Goal: Task Accomplishment & Management: Complete application form

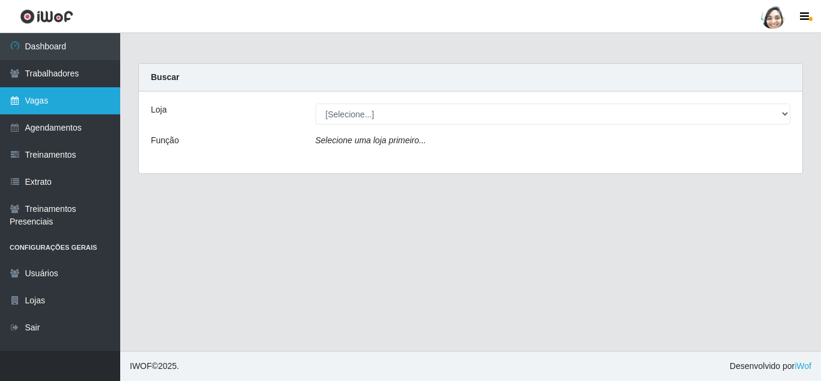
click at [78, 103] on link "Vagas" at bounding box center [60, 100] width 120 height 27
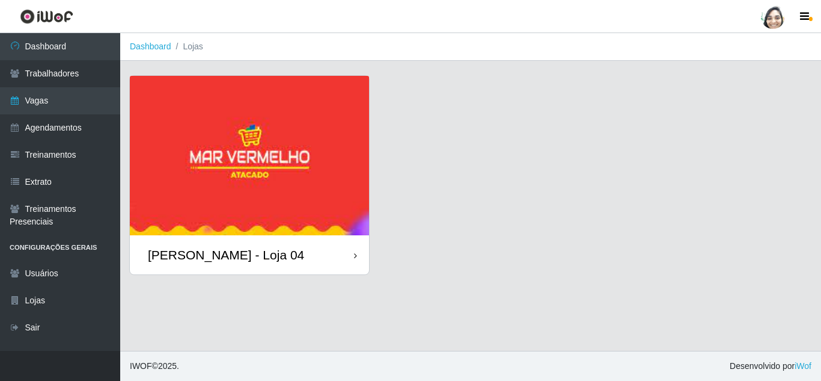
click at [258, 257] on div "[PERSON_NAME] - Loja 04" at bounding box center [226, 254] width 156 height 15
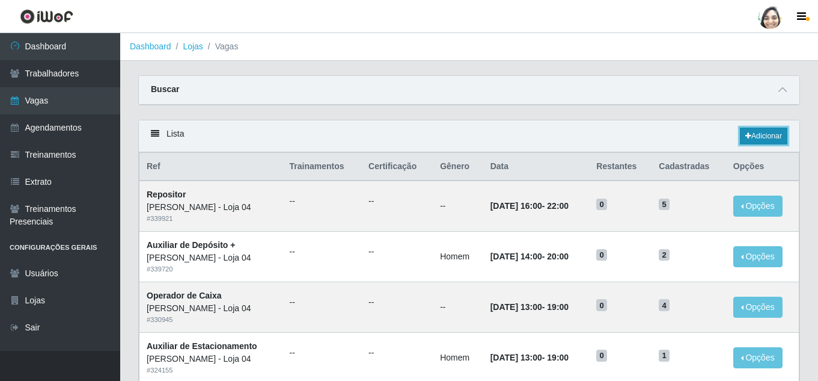
click at [762, 135] on link "Adicionar" at bounding box center [764, 135] width 48 height 17
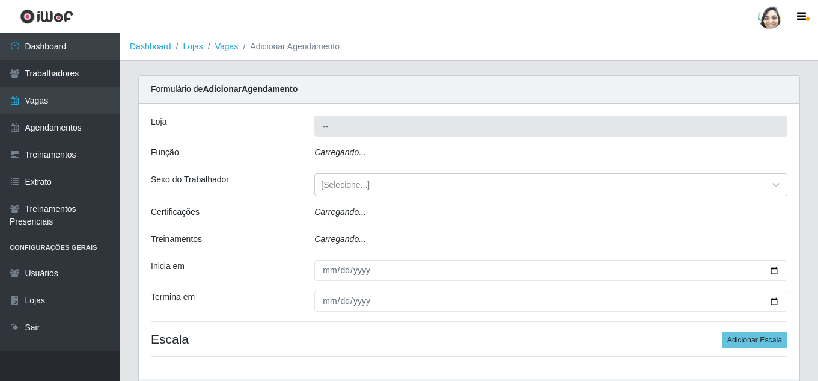
type input "[PERSON_NAME] - Loja 04"
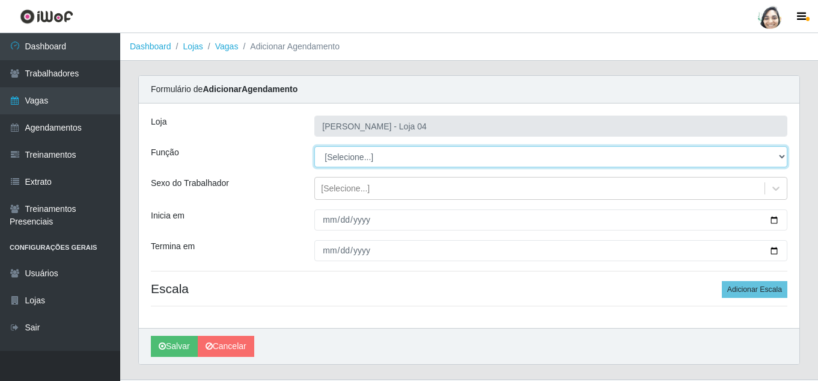
click at [333, 157] on select "[Selecione...] ASG ASG + ASG ++ Auxiliar de Depósito Auxiliar de Depósito + Aux…" at bounding box center [550, 156] width 473 height 21
select select "22"
click at [314, 146] on select "[Selecione...] ASG ASG + ASG ++ Auxiliar de Depósito Auxiliar de Depósito + Aux…" at bounding box center [550, 156] width 473 height 21
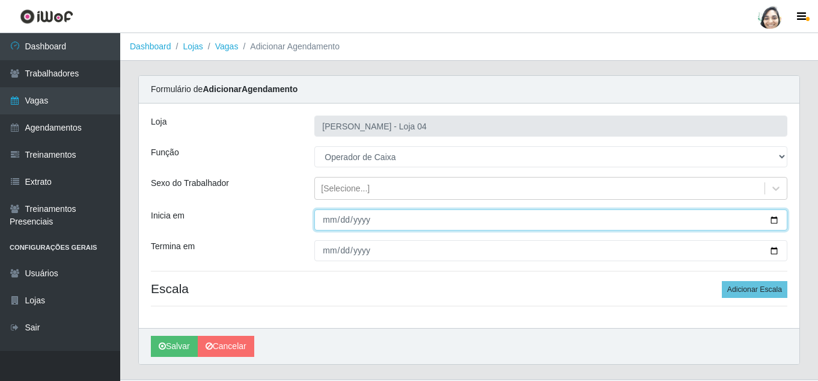
click at [327, 217] on input "Inicia em" at bounding box center [550, 219] width 473 height 21
type input "[DATE]"
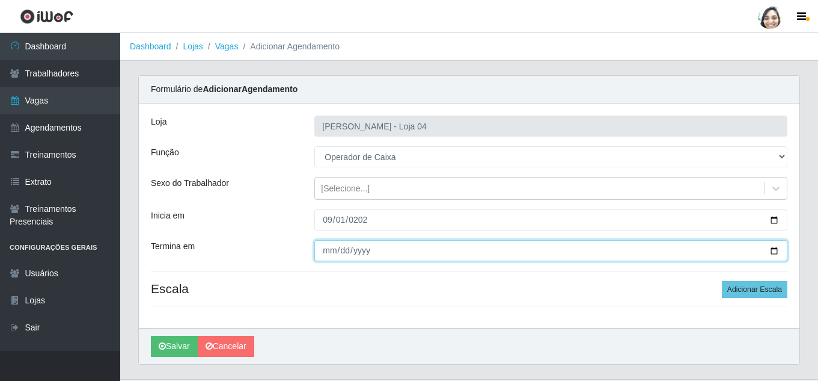
click at [329, 256] on input "Termina em" at bounding box center [550, 250] width 473 height 21
type input "[DATE]"
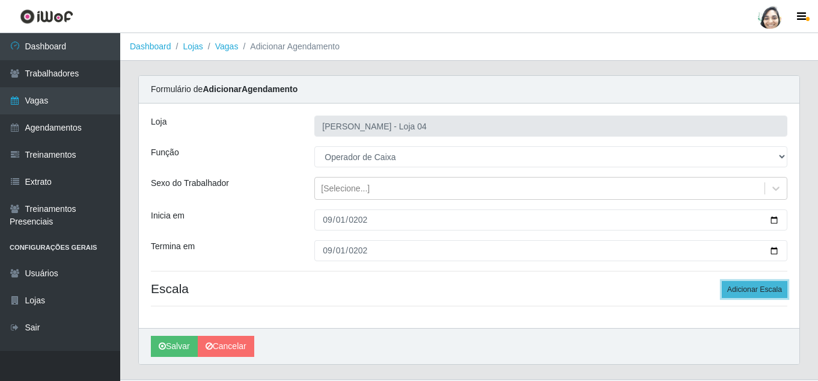
click at [754, 289] on button "Adicionar Escala" at bounding box center [755, 289] width 66 height 17
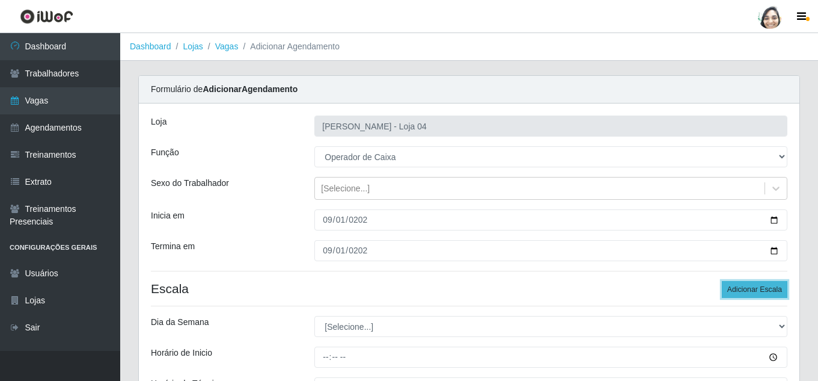
click at [754, 289] on button "Adicionar Escala" at bounding box center [755, 289] width 66 height 17
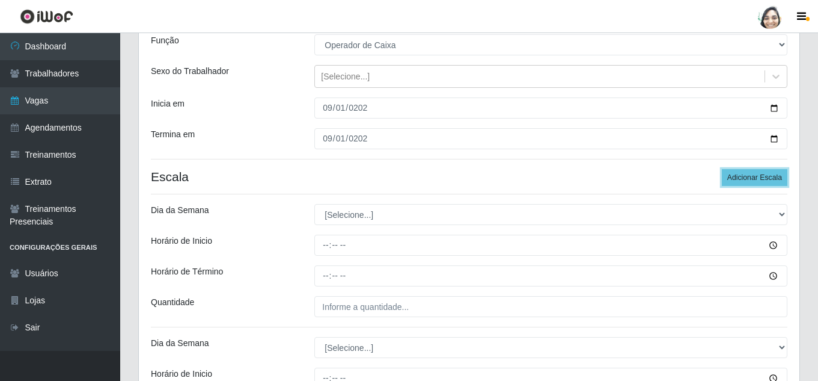
scroll to position [120, 0]
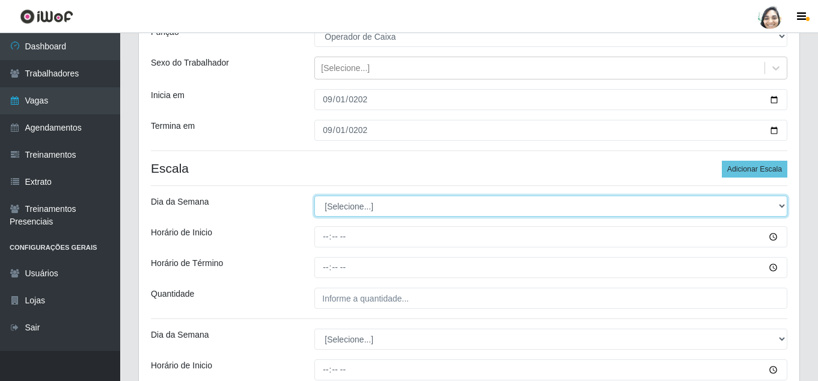
click at [384, 210] on select "[Selecione...] Segunda Terça Quarta Quinta Sexta Sábado Domingo" at bounding box center [550, 205] width 473 height 21
select select "1"
click at [314, 195] on select "[Selecione...] Segunda Terça Quarta Quinta Sexta Sábado Domingo" at bounding box center [550, 205] width 473 height 21
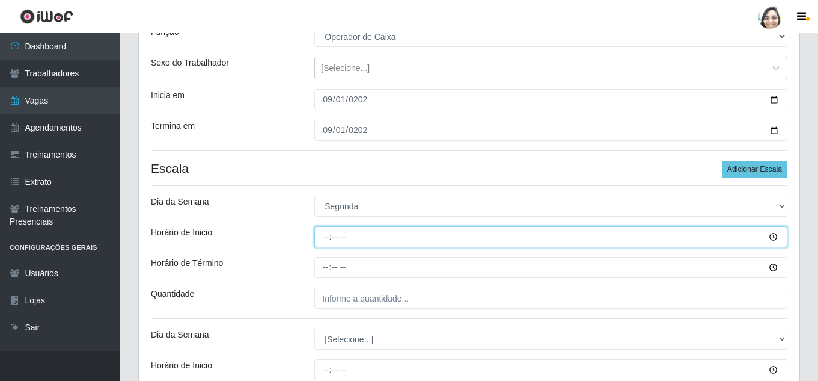
click at [326, 232] on input "Horário de Inicio" at bounding box center [550, 236] width 473 height 21
type input "08:20"
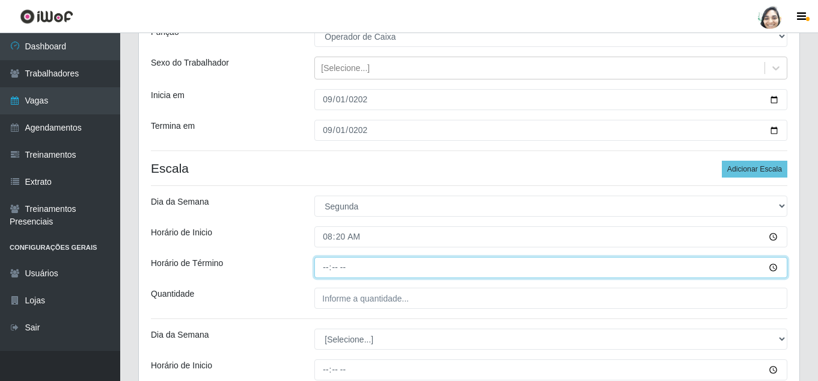
click at [325, 269] on input "Horário de Término" at bounding box center [550, 267] width 473 height 21
type input "14:20"
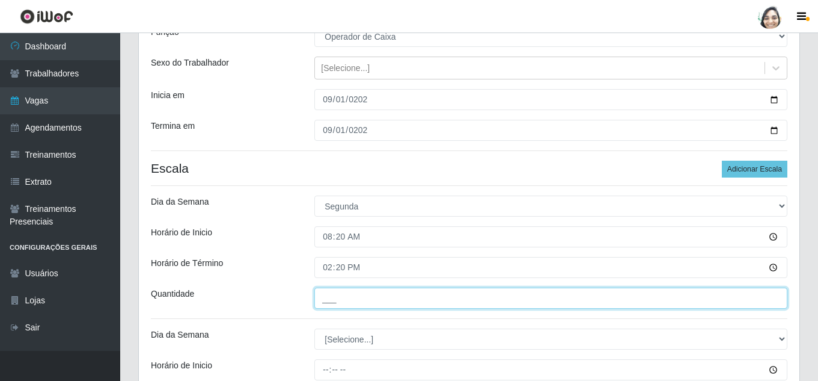
click at [356, 298] on input "___" at bounding box center [550, 297] width 473 height 21
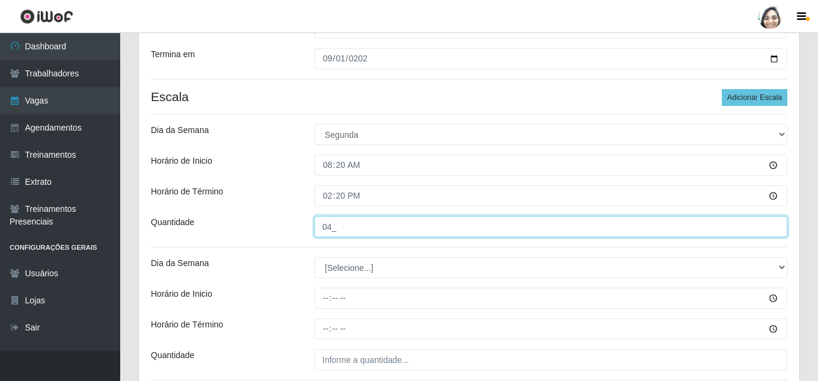
scroll to position [241, 0]
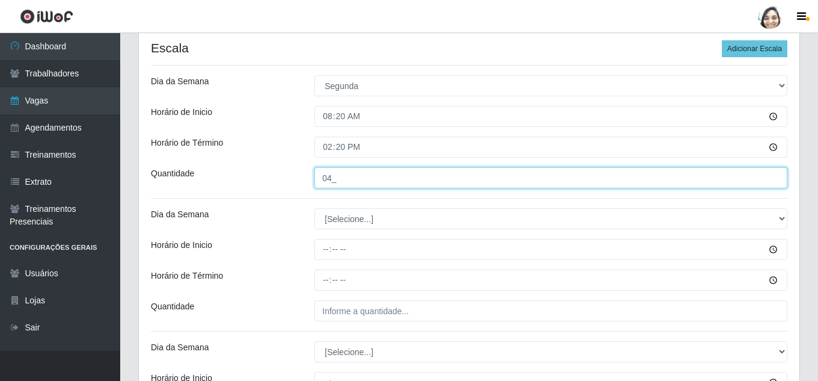
type input "04_"
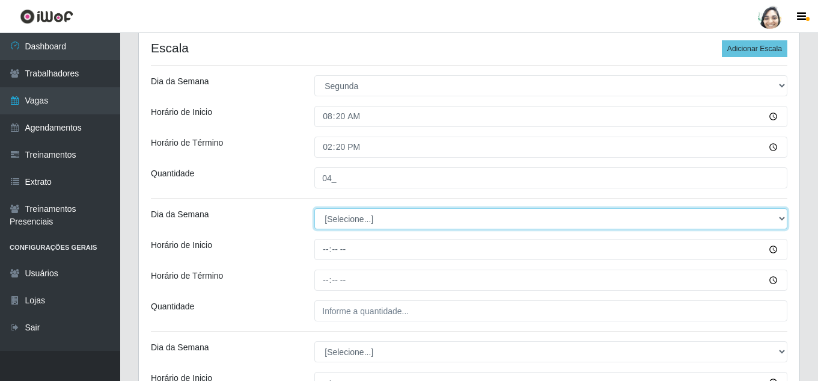
click at [347, 215] on select "[Selecione...] Segunda Terça Quarta Quinta Sexta Sábado Domingo" at bounding box center [550, 218] width 473 height 21
click at [343, 218] on select "[Selecione...] Segunda Terça Quarta Quinta Sexta Sábado Domingo" at bounding box center [550, 218] width 473 height 21
select select "1"
click at [314, 208] on select "[Selecione...] Segunda Terça Quarta Quinta Sexta Sábado Domingo" at bounding box center [550, 218] width 473 height 21
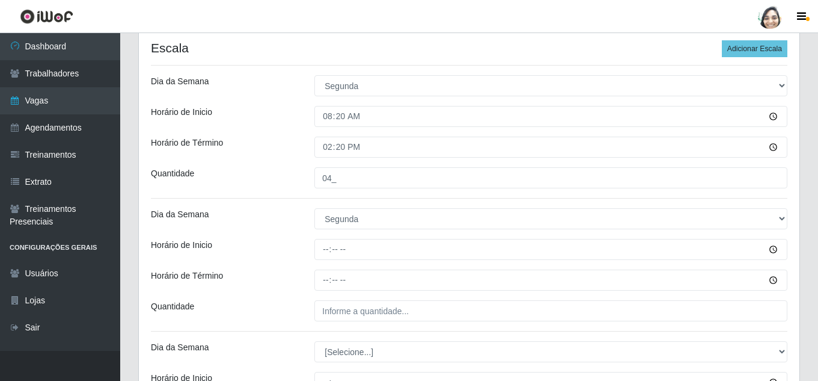
click at [330, 238] on div "Loja Mar Vermelho - Loja 04 Função [Selecione...] ASG ASG + ASG ++ Auxiliar de …" at bounding box center [469, 174] width 661 height 623
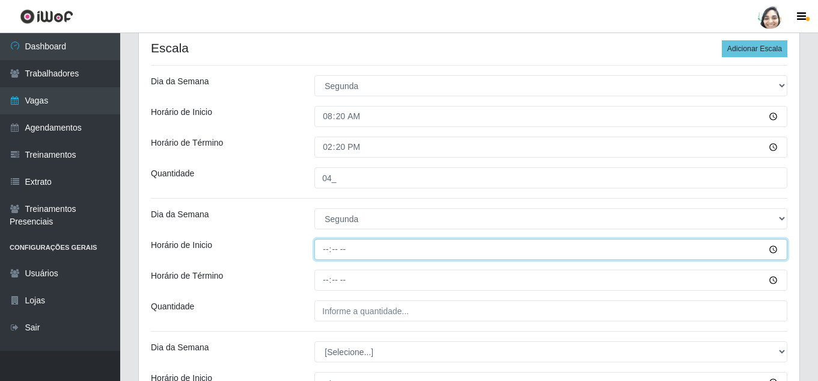
click at [328, 244] on input "Horário de Inicio" at bounding box center [550, 249] width 473 height 21
type input "12:20"
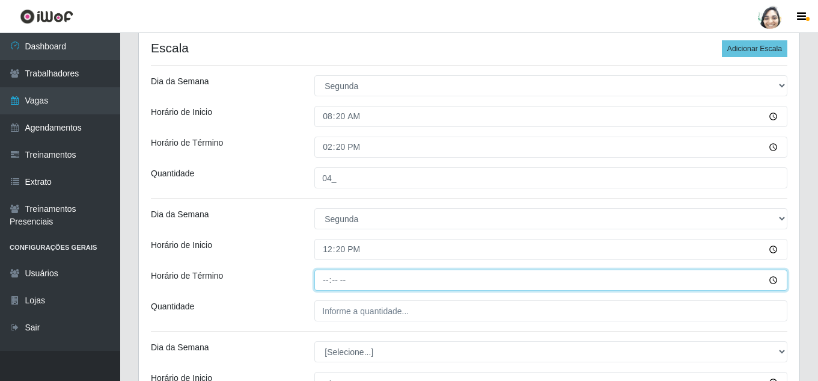
click at [321, 278] on input "Horário de Término" at bounding box center [550, 279] width 473 height 21
type input "18:20"
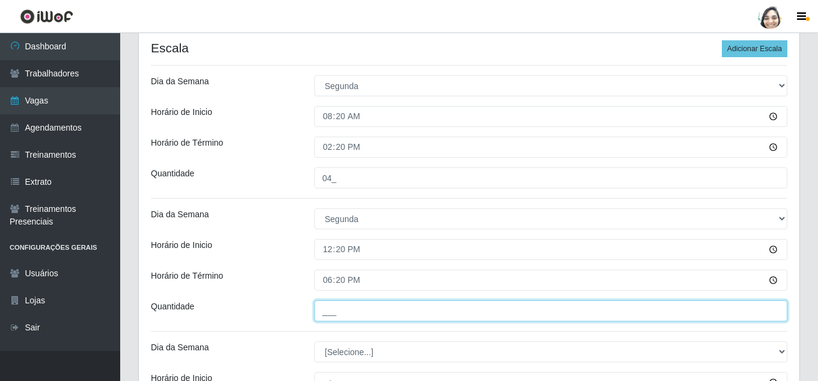
click at [340, 306] on input "___" at bounding box center [550, 310] width 473 height 21
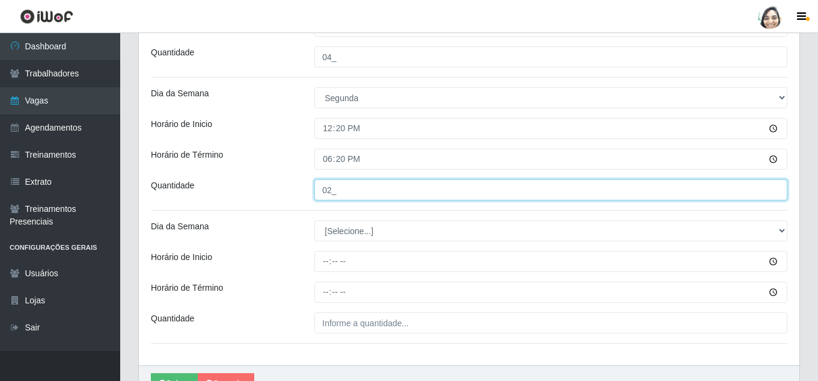
scroll to position [361, 0]
type input "02_"
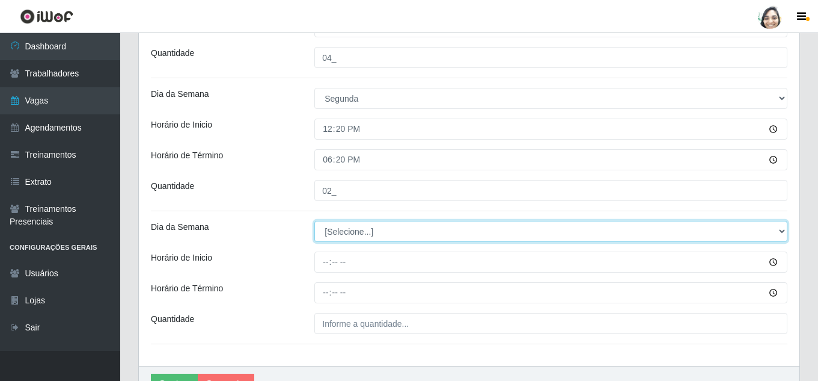
click at [351, 231] on select "[Selecione...] Segunda Terça Quarta Quinta Sexta Sábado Domingo" at bounding box center [550, 231] width 473 height 21
select select "1"
click at [314, 221] on select "[Selecione...] Segunda Terça Quarta Quinta Sexta Sábado Domingo" at bounding box center [550, 231] width 473 height 21
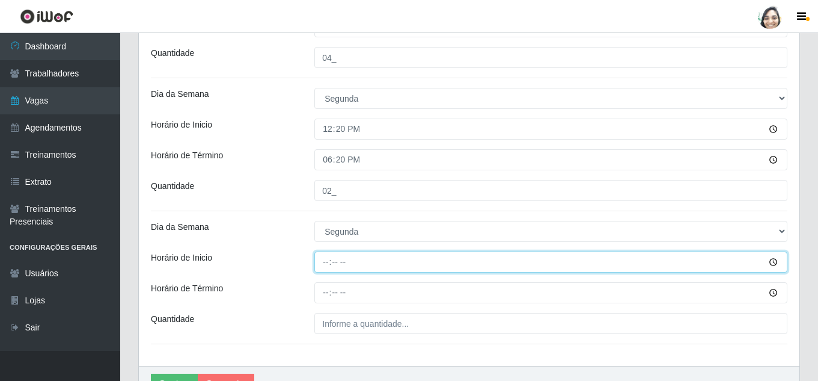
click at [322, 259] on input "Horário de Inicio" at bounding box center [550, 261] width 473 height 21
type input "16:40"
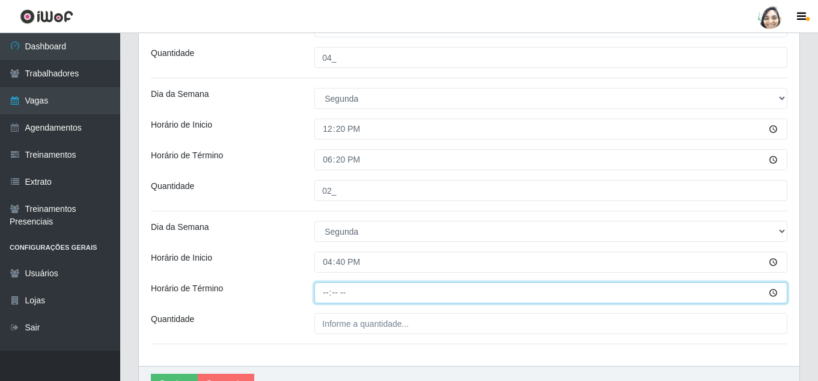
click at [325, 290] on input "Horário de Término" at bounding box center [550, 292] width 473 height 21
type input "22:40"
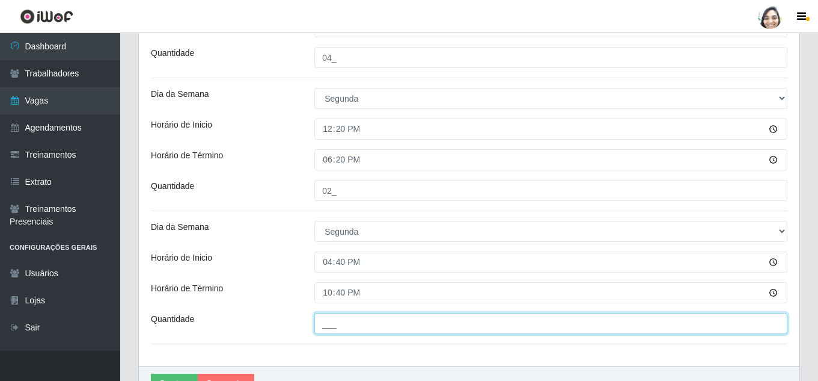
click at [385, 326] on input "___" at bounding box center [550, 323] width 473 height 21
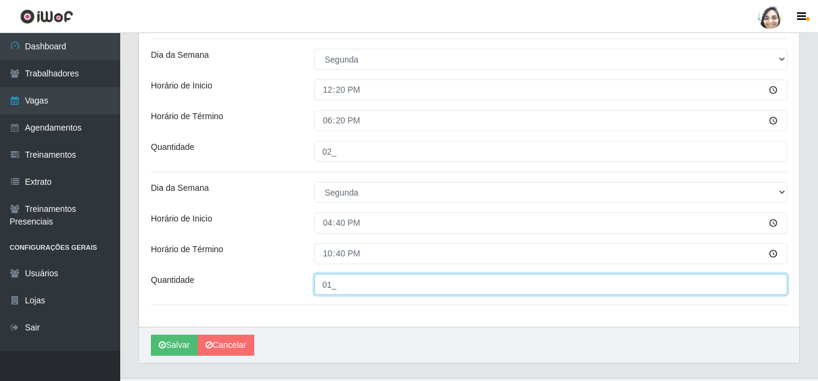
scroll to position [421, 0]
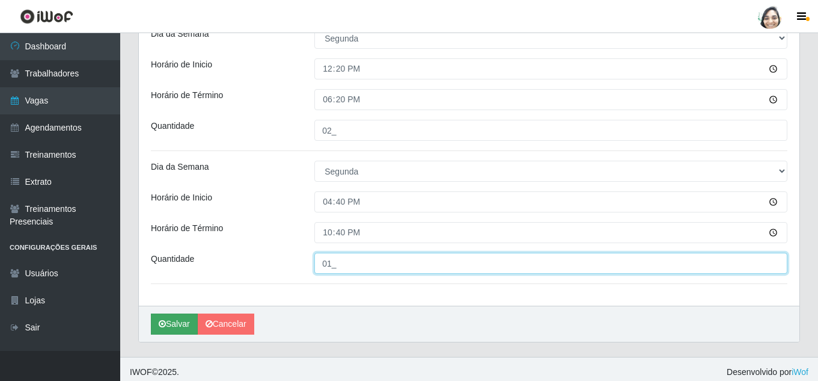
type input "01_"
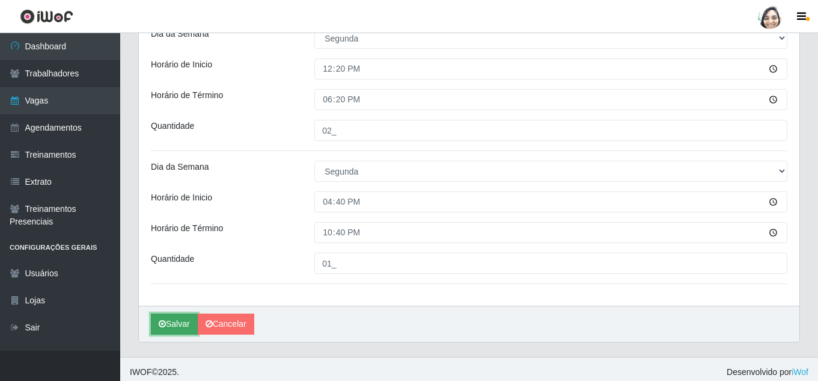
click at [161, 324] on icon "submit" at bounding box center [162, 323] width 7 height 8
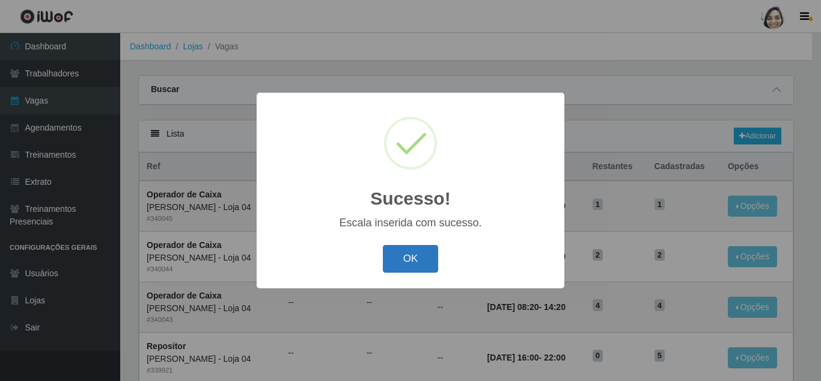
click at [402, 270] on button "OK" at bounding box center [411, 259] width 56 height 28
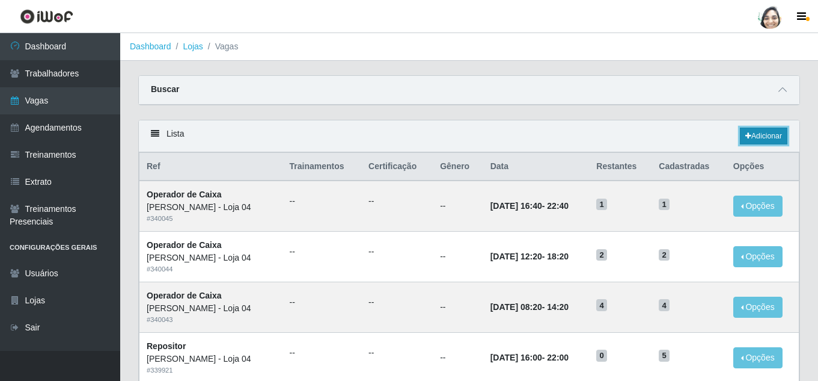
click at [758, 139] on link "Adicionar" at bounding box center [764, 135] width 48 height 17
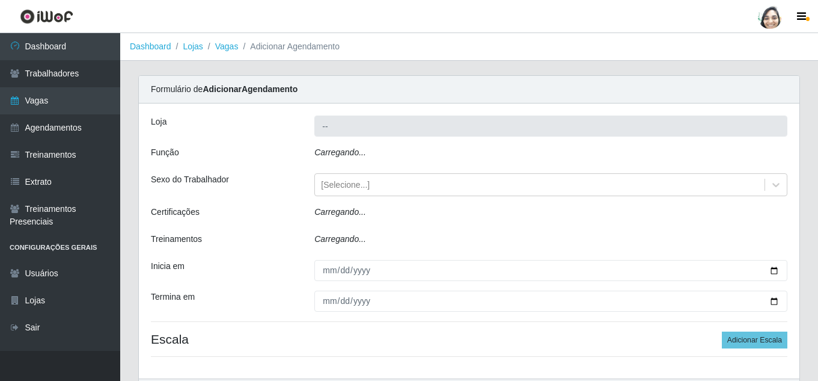
type input "[PERSON_NAME] - Loja 04"
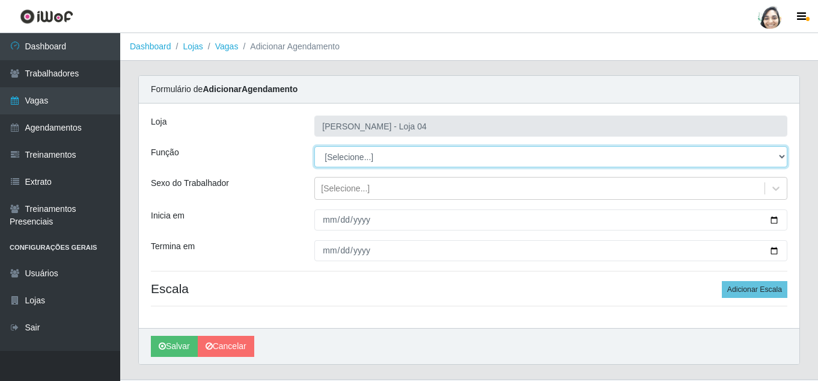
click at [348, 158] on select "[Selecione...] ASG ASG + ASG ++ Auxiliar de Depósito Auxiliar de Depósito + Aux…" at bounding box center [550, 156] width 473 height 21
select select "22"
click at [314, 146] on select "[Selecione...] ASG ASG + ASG ++ Auxiliar de Depósito Auxiliar de Depósito + Aux…" at bounding box center [550, 156] width 473 height 21
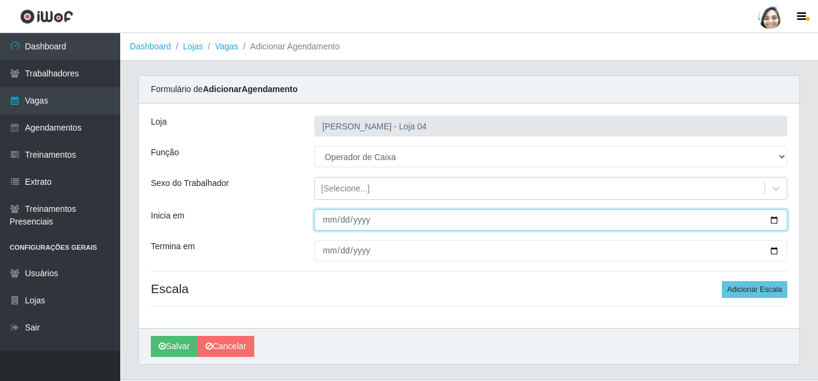
click at [331, 218] on input "Inicia em" at bounding box center [550, 219] width 473 height 21
type input "[DATE]"
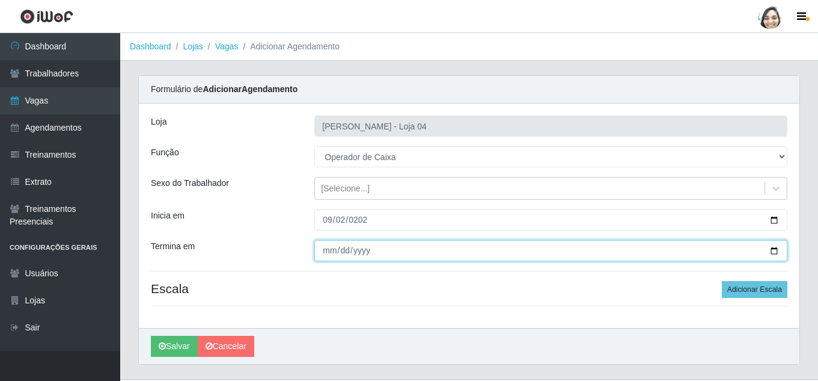
click at [330, 255] on input "Termina em" at bounding box center [550, 250] width 473 height 21
type input "[DATE]"
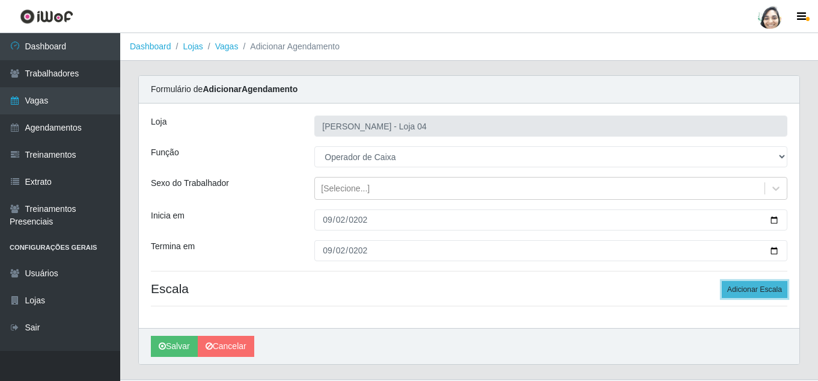
click at [767, 287] on button "Adicionar Escala" at bounding box center [755, 289] width 66 height 17
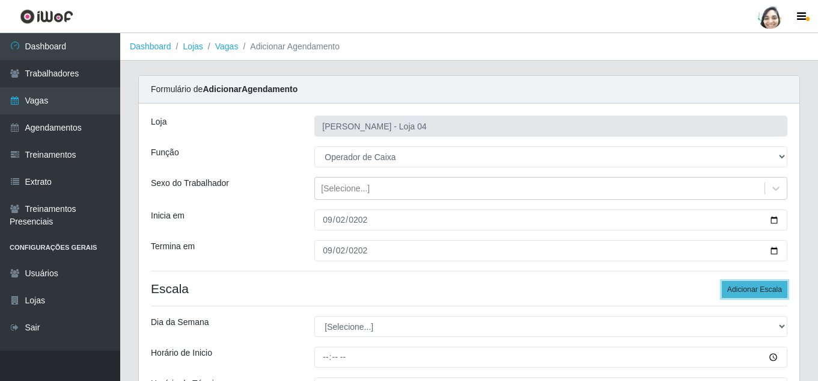
click at [767, 287] on button "Adicionar Escala" at bounding box center [755, 289] width 66 height 17
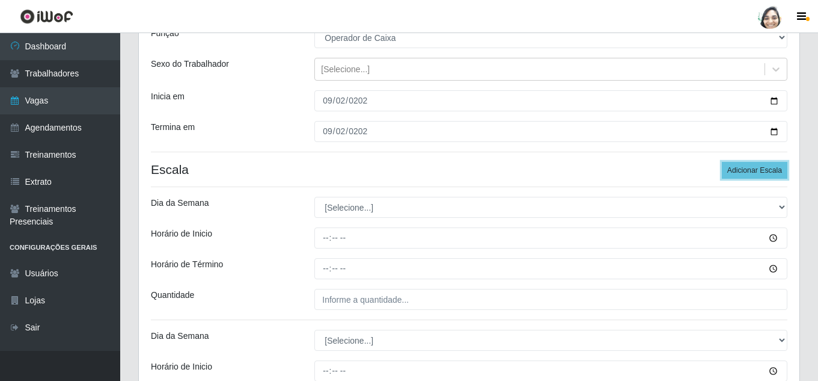
scroll to position [120, 0]
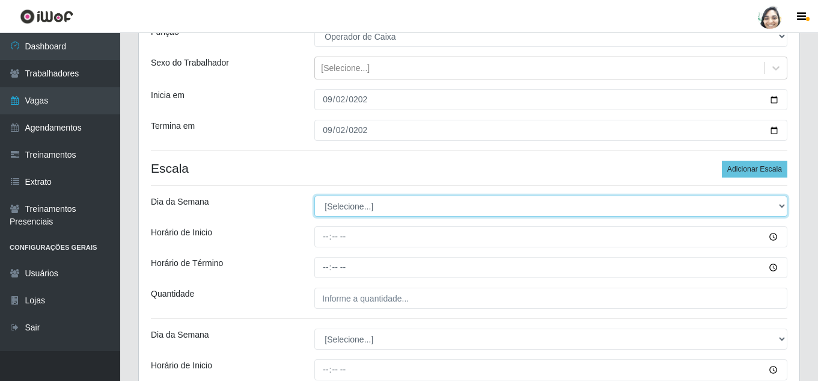
click at [378, 209] on select "[Selecione...] Segunda Terça Quarta Quinta Sexta Sábado Domingo" at bounding box center [550, 205] width 473 height 21
select select "2"
click at [314, 195] on select "[Selecione...] Segunda Terça Quarta Quinta Sexta Sábado Domingo" at bounding box center [550, 205] width 473 height 21
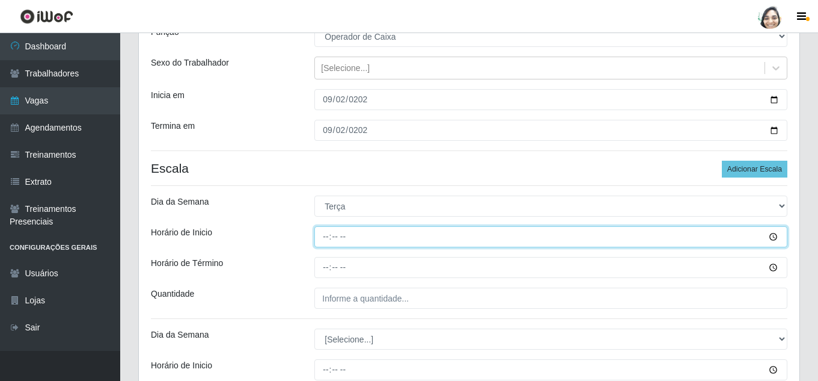
click at [323, 234] on input "Horário de Inicio" at bounding box center [550, 236] width 473 height 21
type input "08:20"
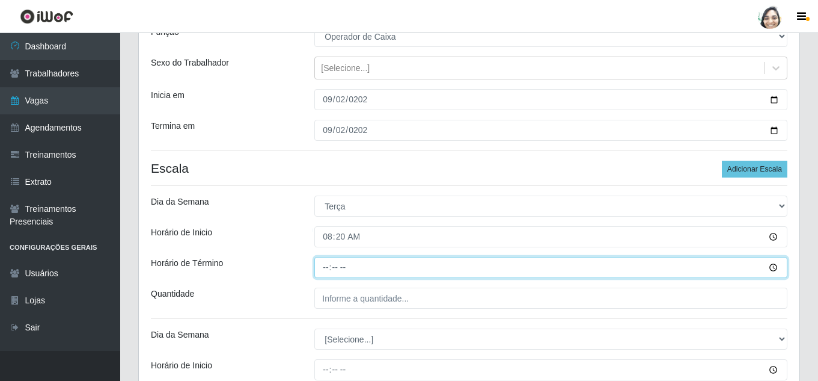
click at [322, 264] on input "Horário de Término" at bounding box center [550, 267] width 473 height 21
type input "14:20"
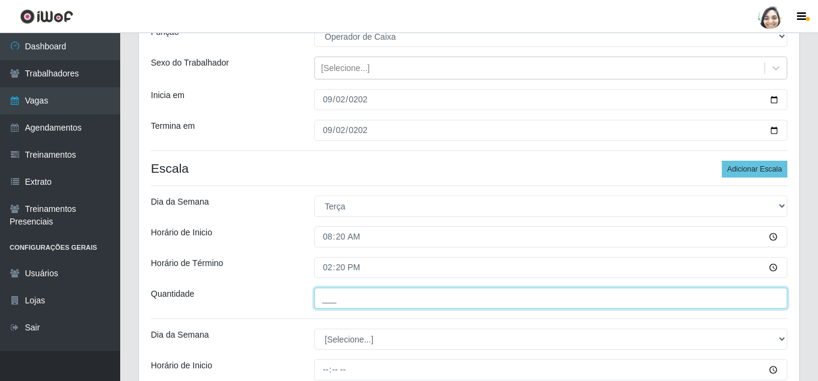
click at [354, 300] on input "___" at bounding box center [550, 297] width 473 height 21
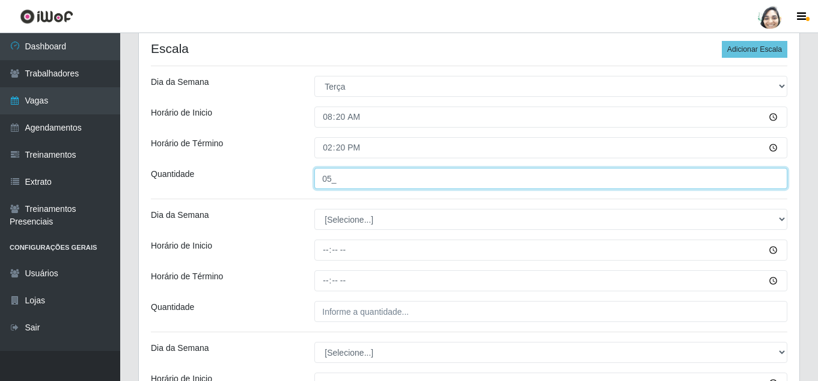
scroll to position [241, 0]
type input "05_"
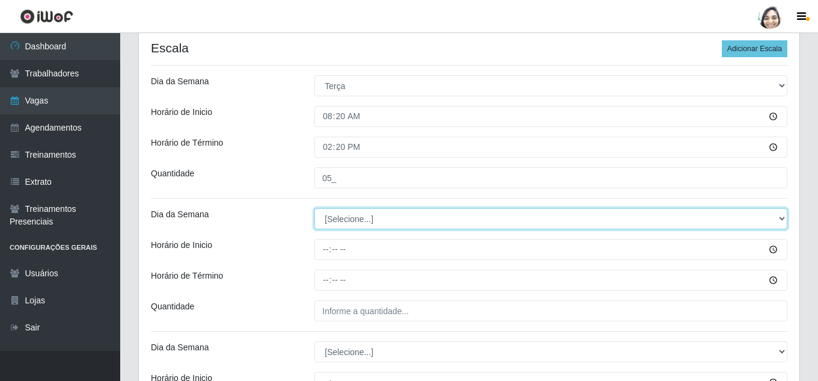
click at [351, 220] on select "[Selecione...] Segunda Terça Quarta Quinta Sexta Sábado Domingo" at bounding box center [550, 218] width 473 height 21
select select "2"
click at [314, 208] on select "[Selecione...] Segunda Terça Quarta Quinta Sexta Sábado Domingo" at bounding box center [550, 218] width 473 height 21
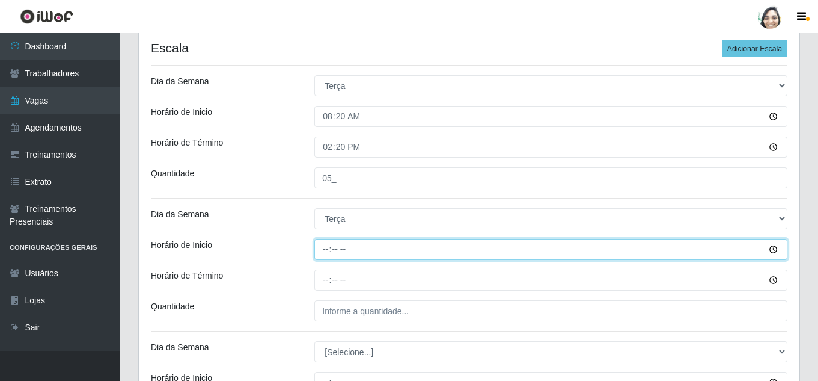
click at [331, 247] on input "Horário de Inicio" at bounding box center [550, 249] width 473 height 21
type input "12:20"
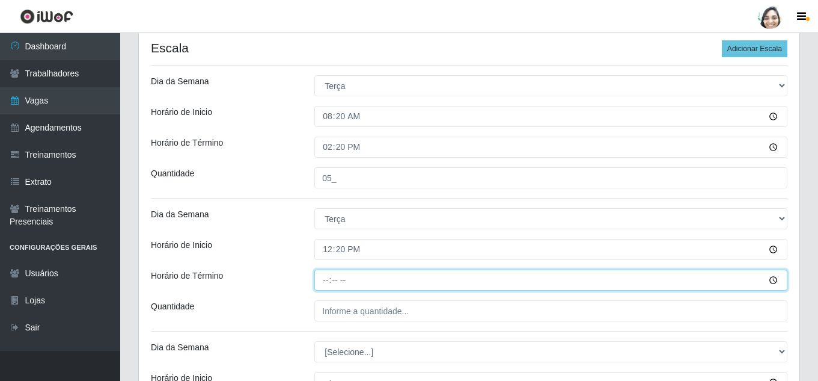
click at [321, 280] on input "Horário de Término" at bounding box center [550, 279] width 473 height 21
type input "18:20"
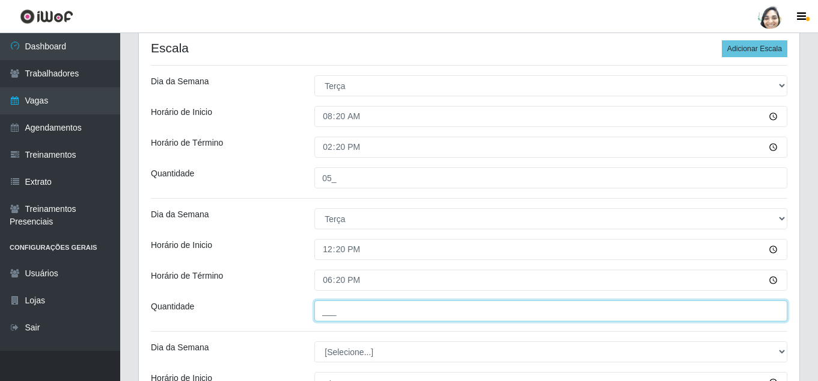
click at [330, 302] on input "___" at bounding box center [550, 310] width 473 height 21
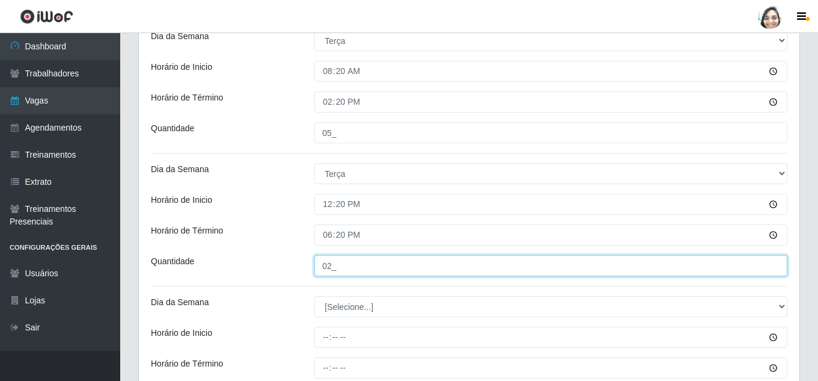
scroll to position [361, 0]
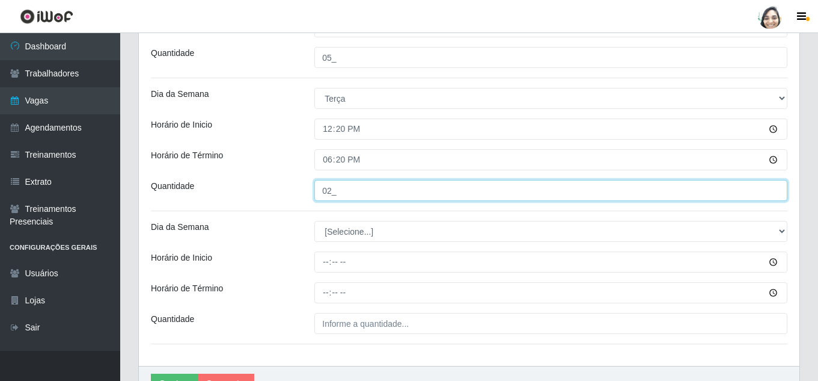
type input "02_"
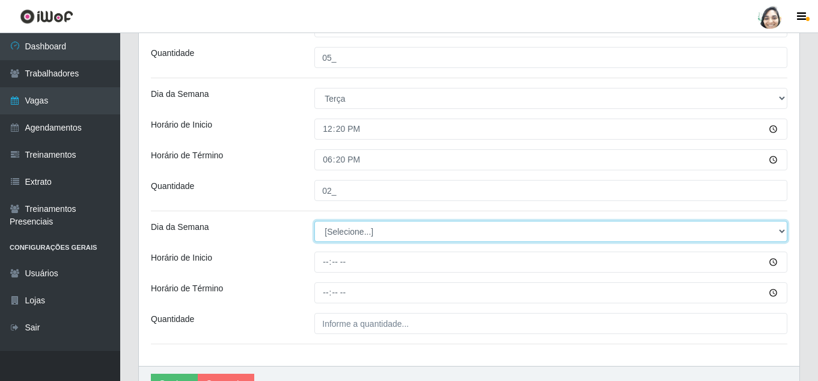
click at [366, 233] on select "[Selecione...] Segunda Terça Quarta Quinta Sexta Sábado Domingo" at bounding box center [550, 231] width 473 height 21
select select "2"
click at [314, 221] on select "[Selecione...] Segunda Terça Quarta Quinta Sexta Sábado Domingo" at bounding box center [550, 231] width 473 height 21
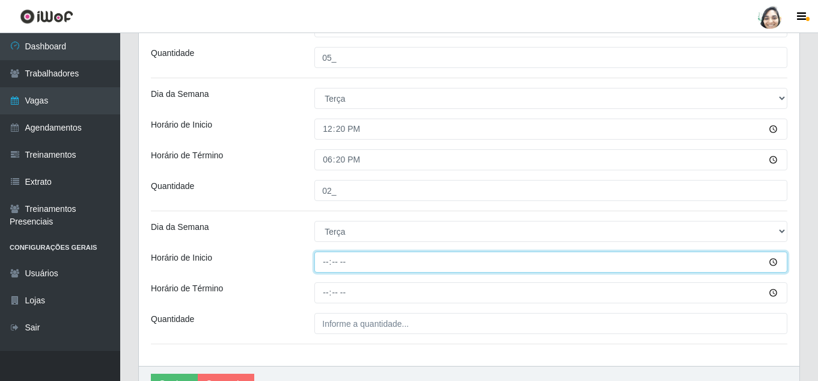
click at [322, 260] on input "Horário de Inicio" at bounding box center [550, 261] width 473 height 21
type input "16:40"
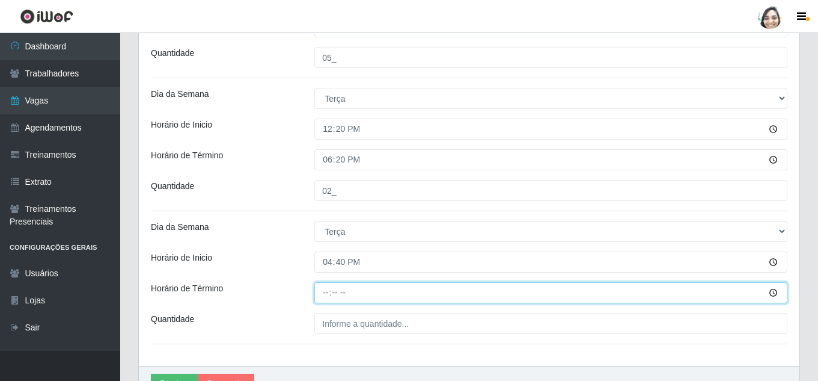
click at [325, 295] on input "Horário de Término" at bounding box center [550, 292] width 473 height 21
type input "22:40"
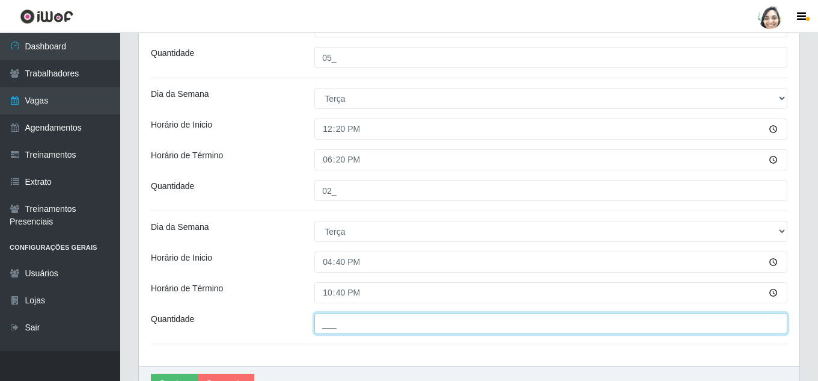
click at [341, 325] on input "___" at bounding box center [550, 323] width 473 height 21
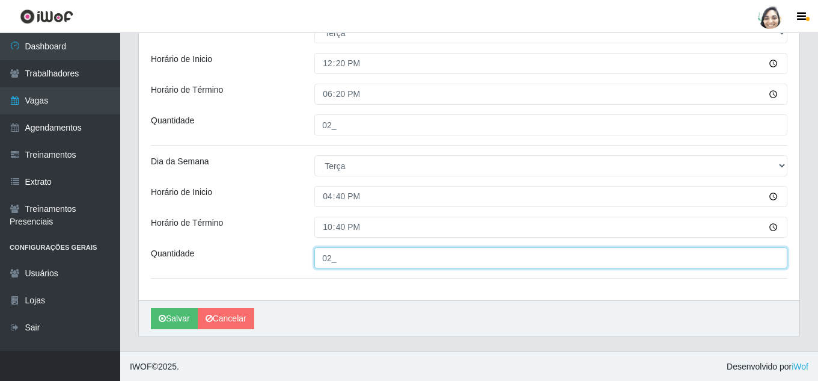
scroll to position [427, 0]
type input "02_"
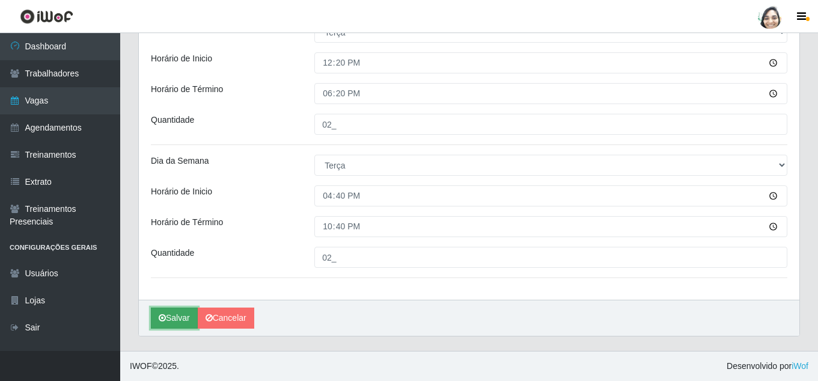
click at [164, 322] on icon "submit" at bounding box center [162, 317] width 7 height 8
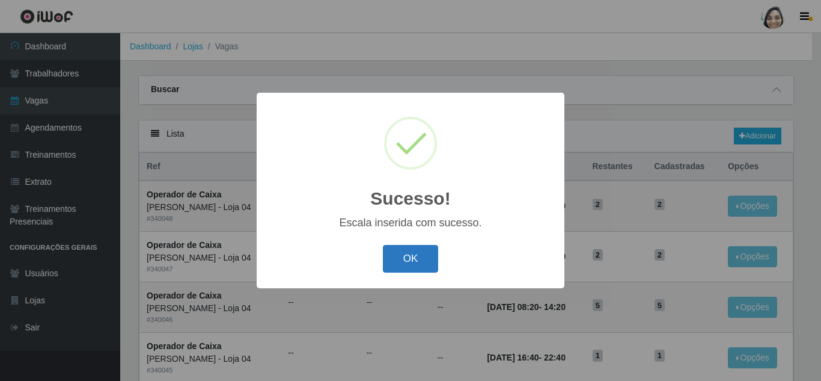
click at [414, 259] on button "OK" at bounding box center [411, 259] width 56 height 28
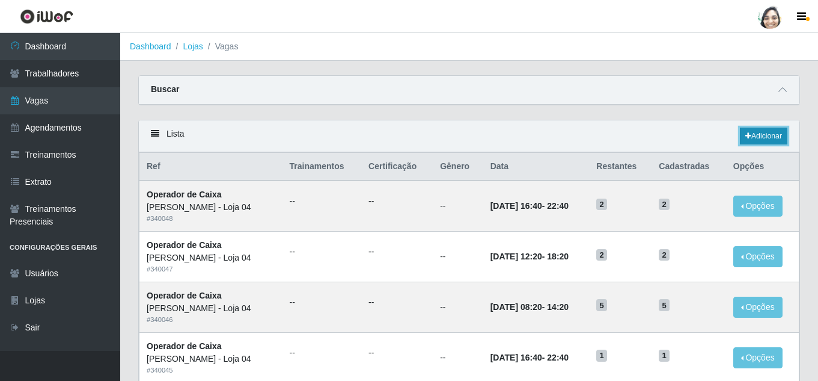
click at [761, 136] on link "Adicionar" at bounding box center [764, 135] width 48 height 17
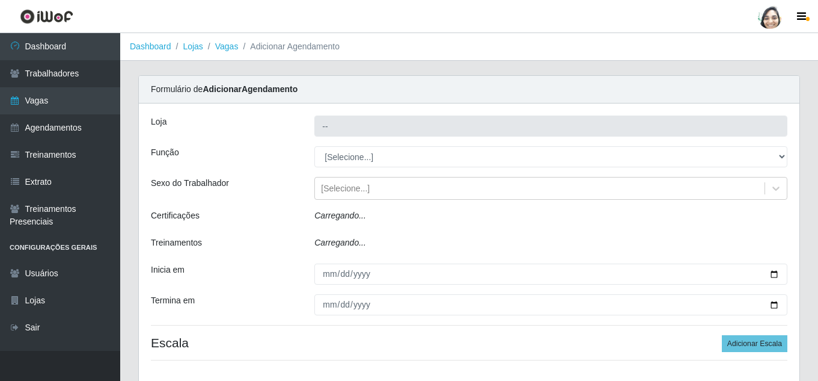
type input "[PERSON_NAME] - Loja 04"
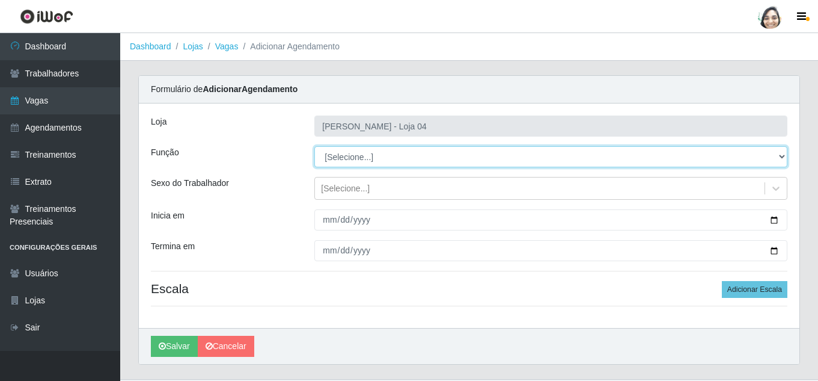
drag, startPoint x: 358, startPoint y: 159, endPoint x: 359, endPoint y: 165, distance: 6.1
click at [358, 159] on select "[Selecione...] ASG ASG + ASG ++ Auxiliar de Depósito Auxiliar de Depósito + Aux…" at bounding box center [550, 156] width 473 height 21
select select "22"
click at [314, 146] on select "[Selecione...] ASG ASG + ASG ++ Auxiliar de Depósito Auxiliar de Depósito + Aux…" at bounding box center [550, 156] width 473 height 21
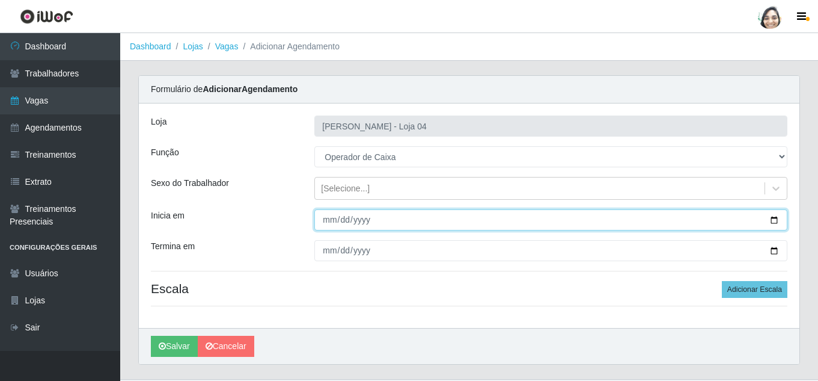
click at [325, 220] on input "Inicia em" at bounding box center [550, 219] width 473 height 21
type input "[DATE]"
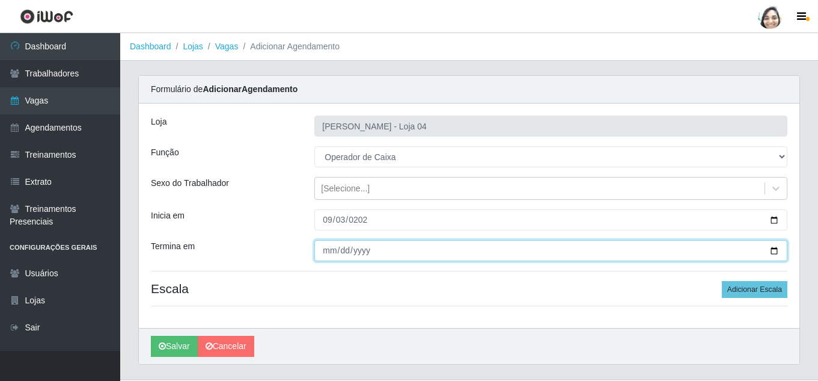
click at [333, 245] on input "Termina em" at bounding box center [550, 250] width 473 height 21
type input "[DATE]"
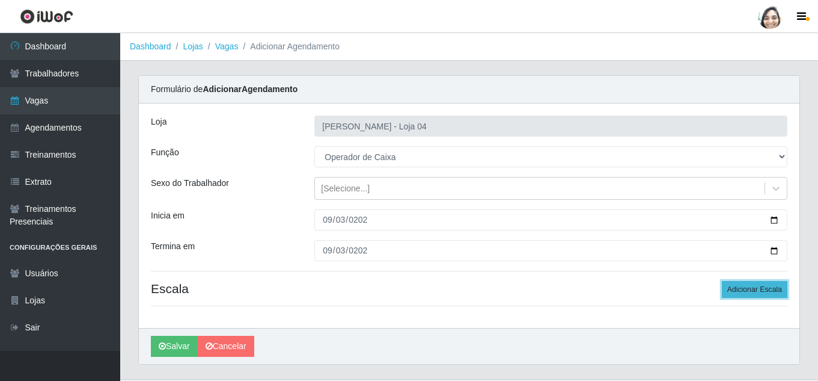
click at [738, 290] on button "Adicionar Escala" at bounding box center [755, 289] width 66 height 17
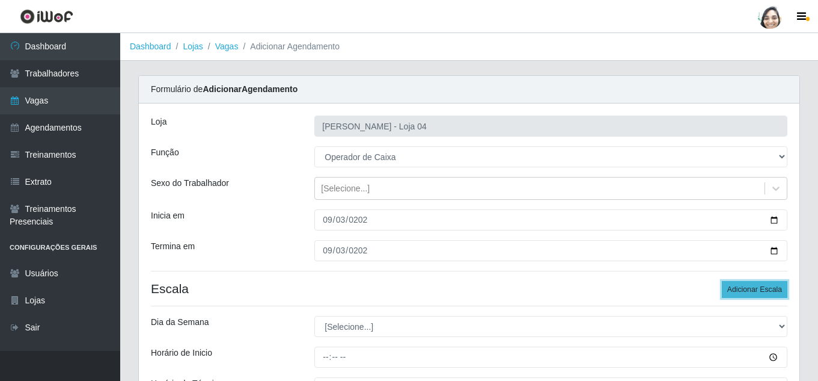
click at [738, 290] on button "Adicionar Escala" at bounding box center [755, 289] width 66 height 17
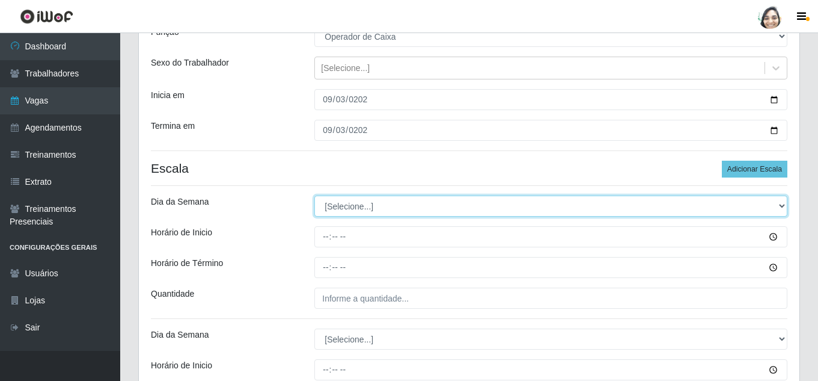
click at [333, 204] on select "[Selecione...] Segunda Terça Quarta Quinta Sexta Sábado Domingo" at bounding box center [550, 205] width 473 height 21
select select "3"
click at [314, 195] on select "[Selecione...] Segunda Terça Quarta Quinta Sexta Sábado Domingo" at bounding box center [550, 205] width 473 height 21
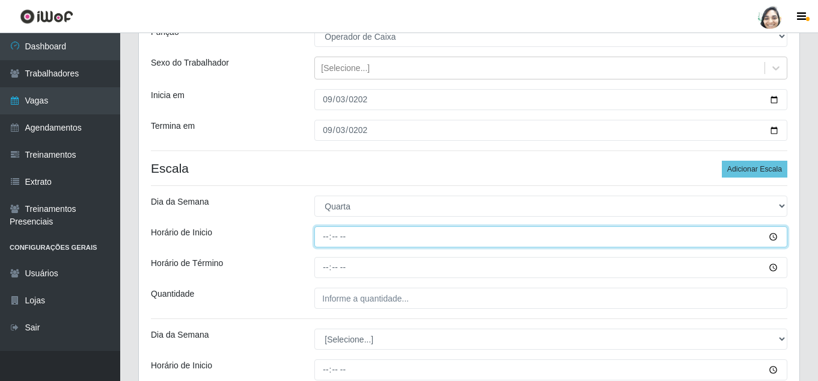
click at [326, 231] on input "Horário de Inicio" at bounding box center [550, 236] width 473 height 21
type input "08:20"
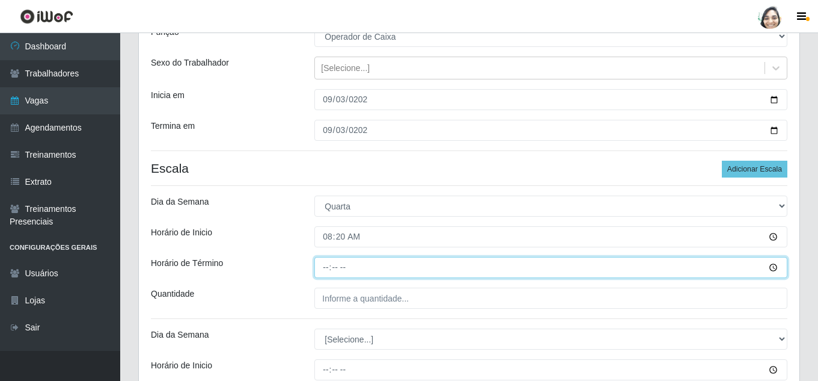
click at [322, 269] on input "Horário de Término" at bounding box center [550, 267] width 473 height 21
type input "14:20"
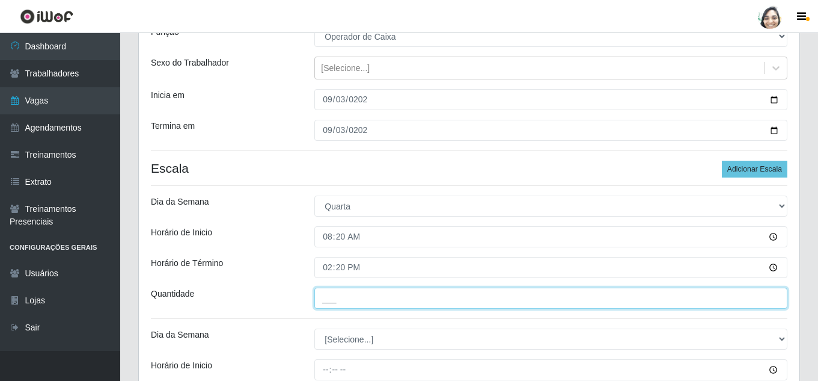
click at [353, 299] on input "___" at bounding box center [550, 297] width 473 height 21
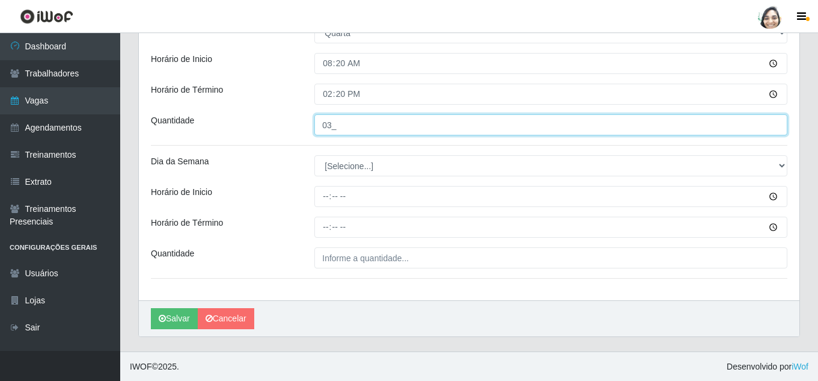
scroll to position [294, 0]
type input "03_"
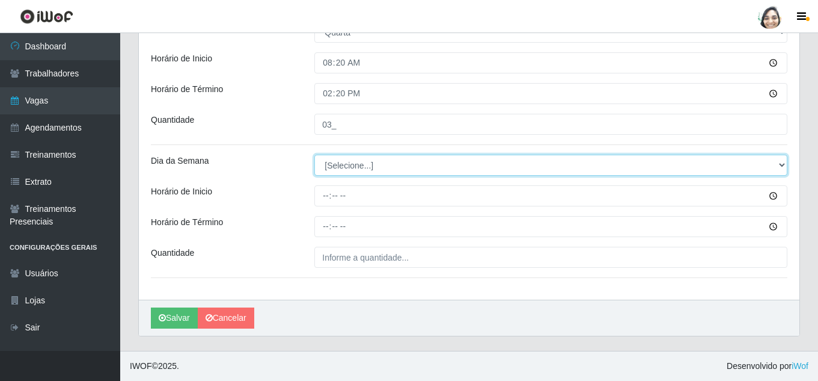
click at [357, 160] on select "[Selecione...] Segunda Terça Quarta Quinta Sexta Sábado Domingo" at bounding box center [550, 165] width 473 height 21
select select "3"
click at [314, 155] on select "[Selecione...] Segunda Terça Quarta Quinta Sexta Sábado Domingo" at bounding box center [550, 165] width 473 height 21
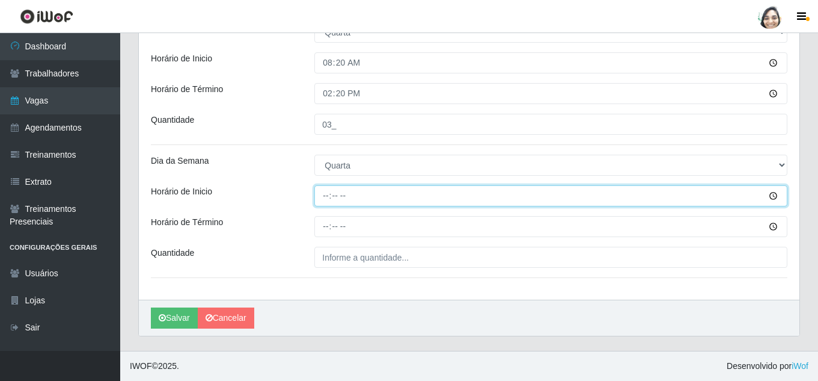
click at [327, 196] on input "Horário de Inicio" at bounding box center [550, 195] width 473 height 21
type input "12:20"
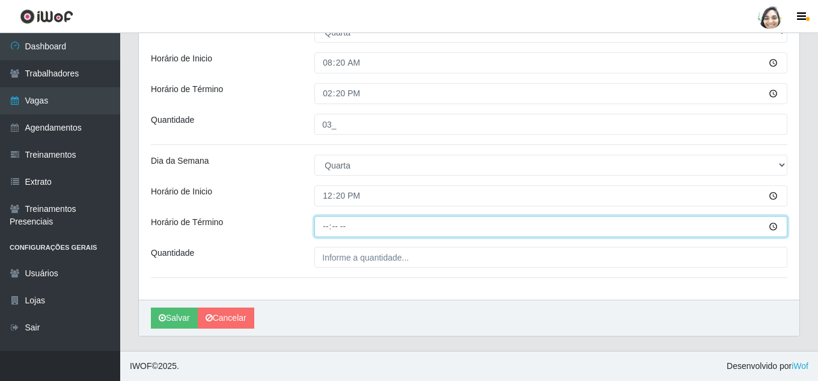
click at [328, 224] on input "Horário de Término" at bounding box center [550, 226] width 473 height 21
type input "18:20"
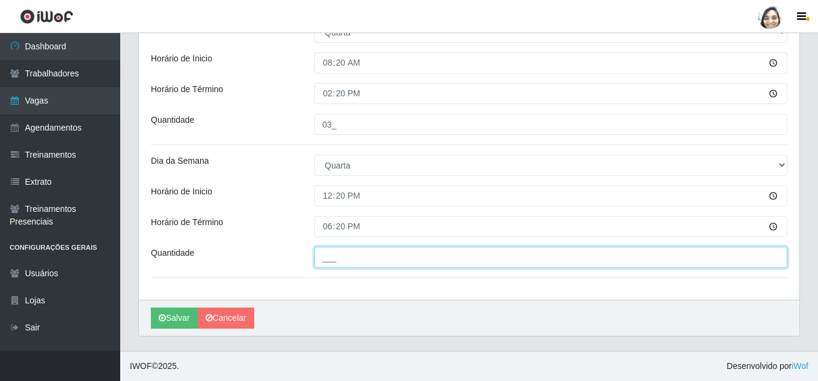
click at [331, 263] on input "___" at bounding box center [550, 257] width 473 height 21
type input "02_"
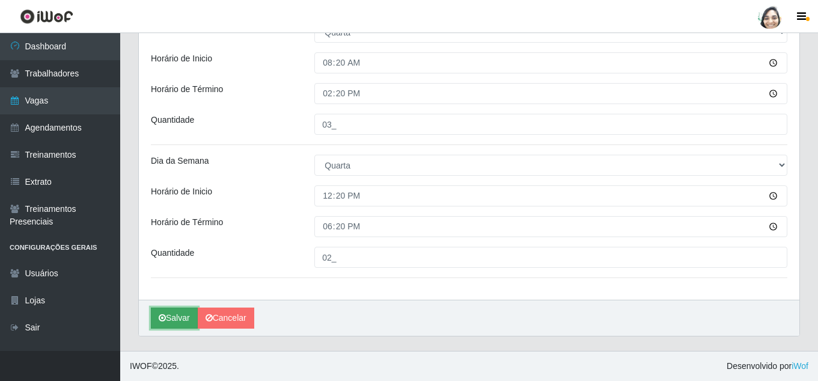
click at [178, 315] on button "Salvar" at bounding box center [174, 317] width 47 height 21
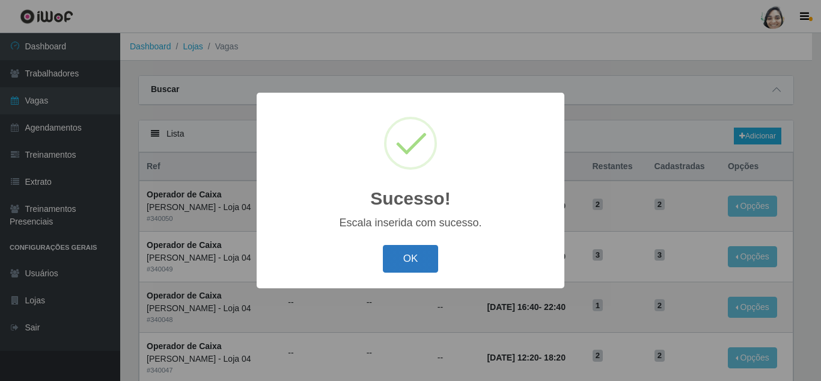
click at [392, 271] on button "OK" at bounding box center [411, 259] width 56 height 28
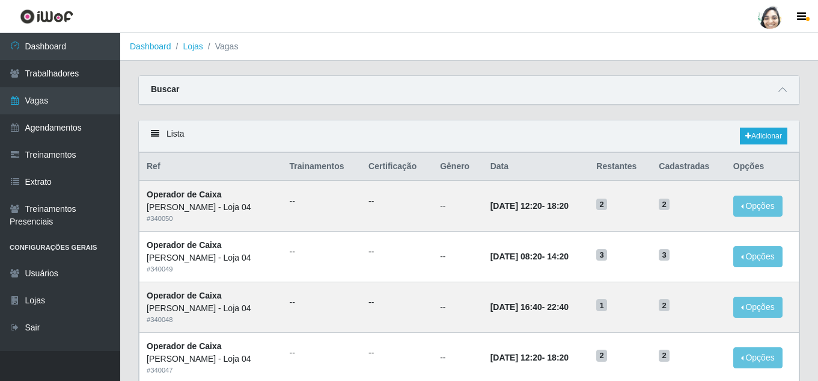
click at [763, 127] on div "Lista Adicionar" at bounding box center [469, 136] width 661 height 32
click at [747, 133] on icon at bounding box center [749, 135] width 6 height 7
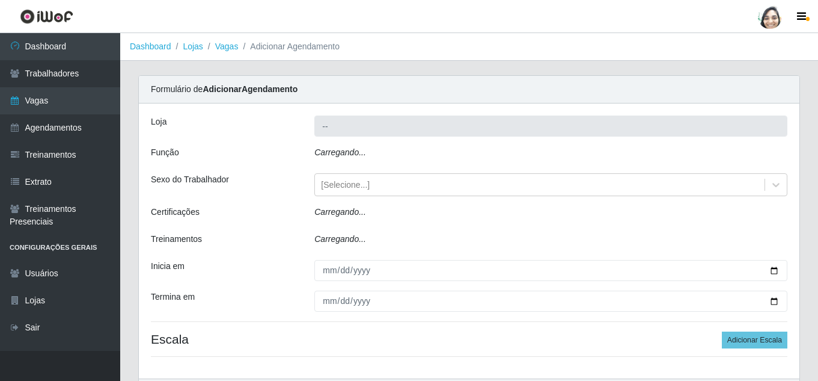
type input "[PERSON_NAME] - Loja 04"
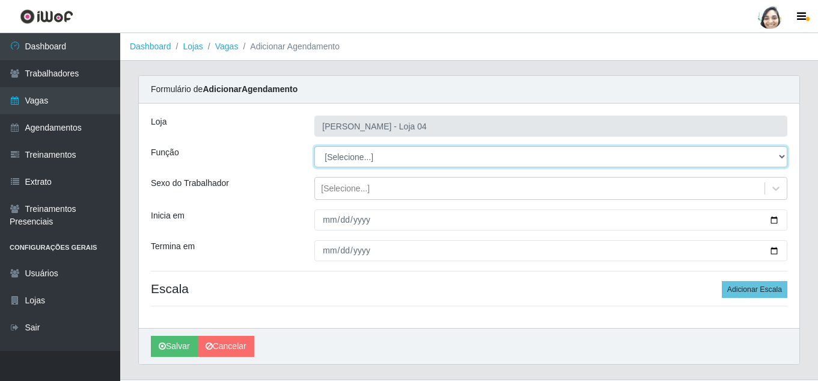
click at [358, 158] on select "[Selecione...] ASG ASG + ASG ++ Auxiliar de Depósito Auxiliar de Depósito + Aux…" at bounding box center [550, 156] width 473 height 21
select select "22"
click at [314, 146] on select "[Selecione...] ASG ASG + ASG ++ Auxiliar de Depósito Auxiliar de Depósito + Aux…" at bounding box center [550, 156] width 473 height 21
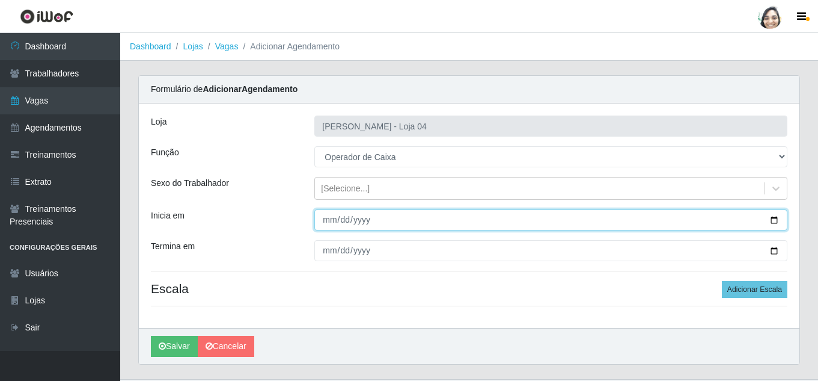
click at [329, 219] on input "Inicia em" at bounding box center [550, 219] width 473 height 21
type input "[DATE]"
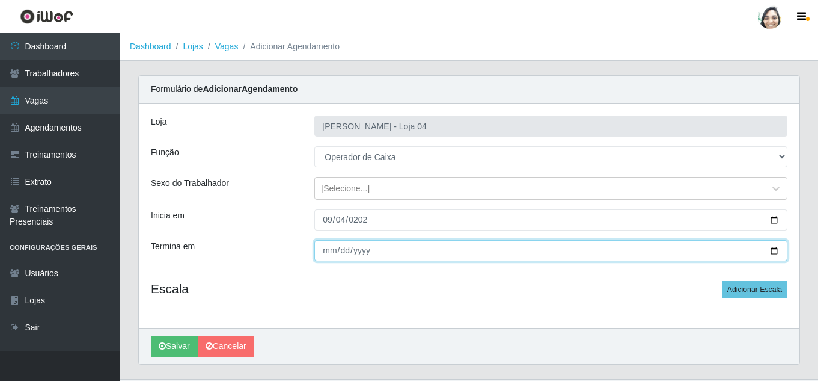
click at [327, 254] on input "Termina em" at bounding box center [550, 250] width 473 height 21
type input "[DATE]"
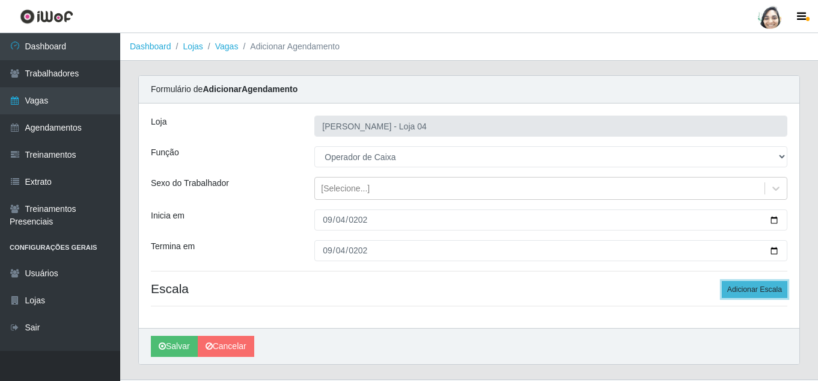
click at [753, 293] on button "Adicionar Escala" at bounding box center [755, 289] width 66 height 17
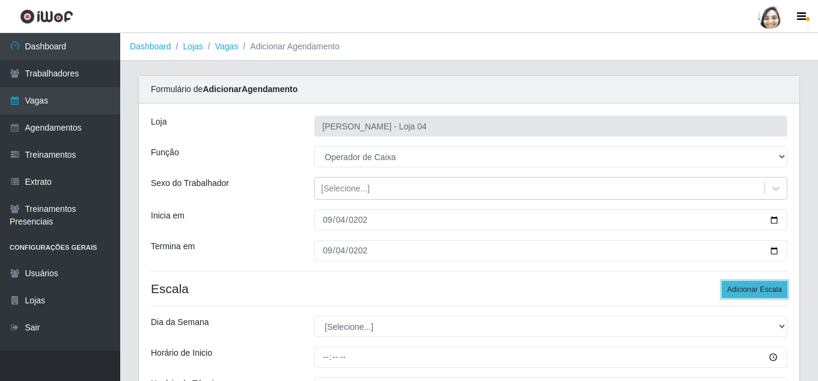
click at [753, 293] on button "Adicionar Escala" at bounding box center [755, 289] width 66 height 17
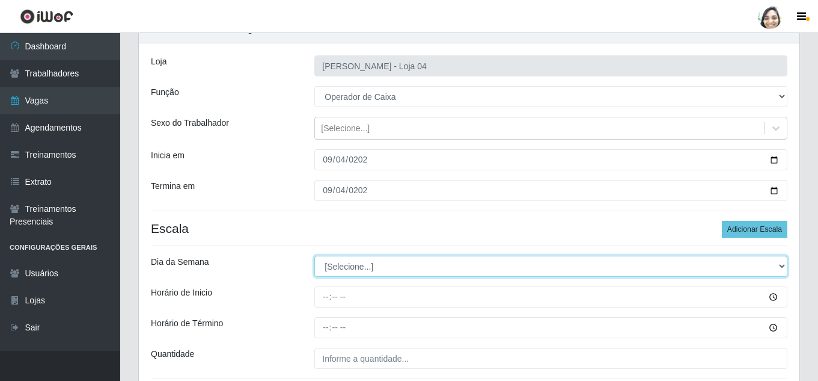
click at [356, 260] on select "[Selecione...] Segunda Terça Quarta Quinta Sexta Sábado Domingo" at bounding box center [550, 266] width 473 height 21
select select "4"
click at [314, 256] on select "[Selecione...] Segunda Terça Quarta Quinta Sexta Sábado Domingo" at bounding box center [550, 266] width 473 height 21
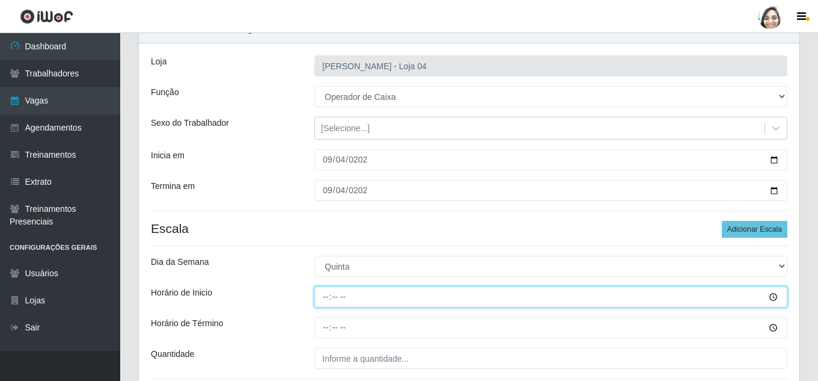
click at [321, 299] on input "Horário de Inicio" at bounding box center [550, 296] width 473 height 21
type input "08:20"
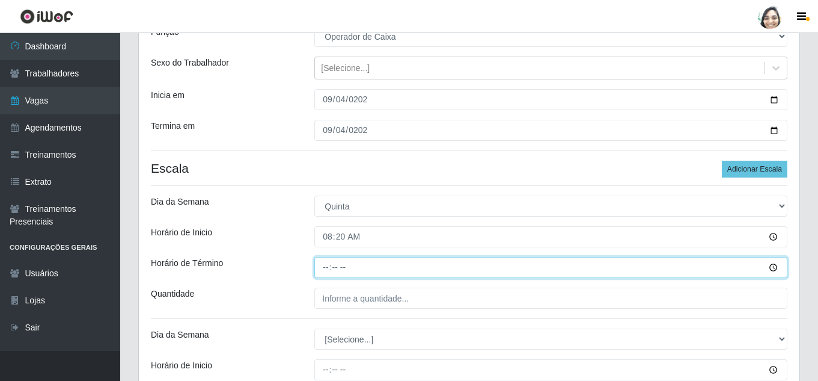
click at [318, 267] on input "Horário de Término" at bounding box center [550, 267] width 473 height 21
type input "14:20"
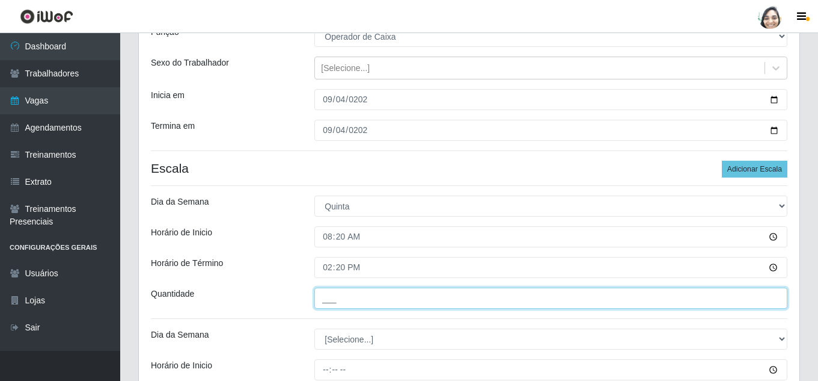
click at [335, 294] on input "___" at bounding box center [550, 297] width 473 height 21
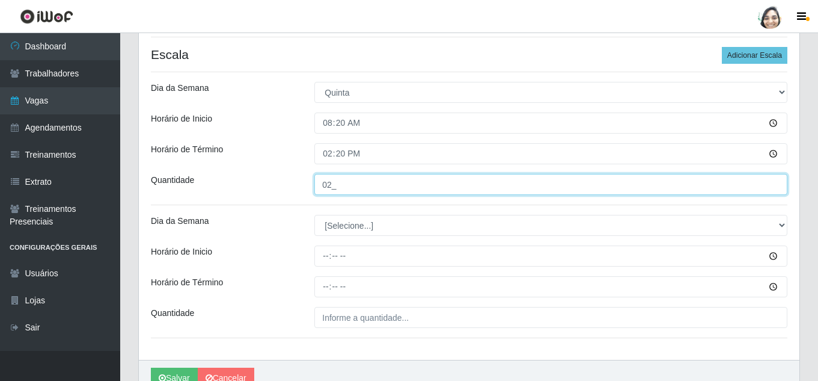
scroll to position [241, 0]
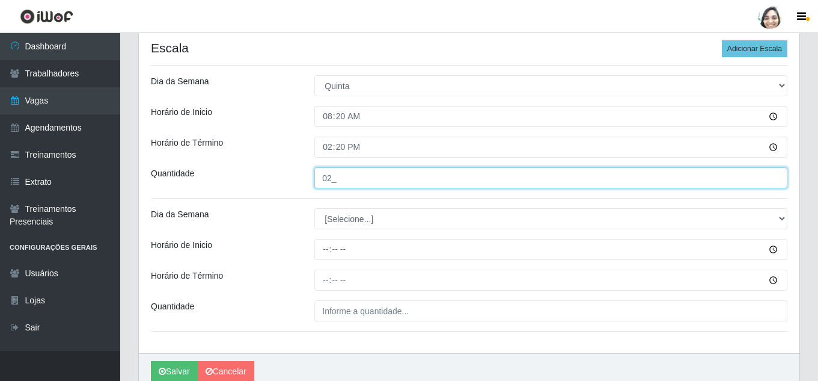
type input "02_"
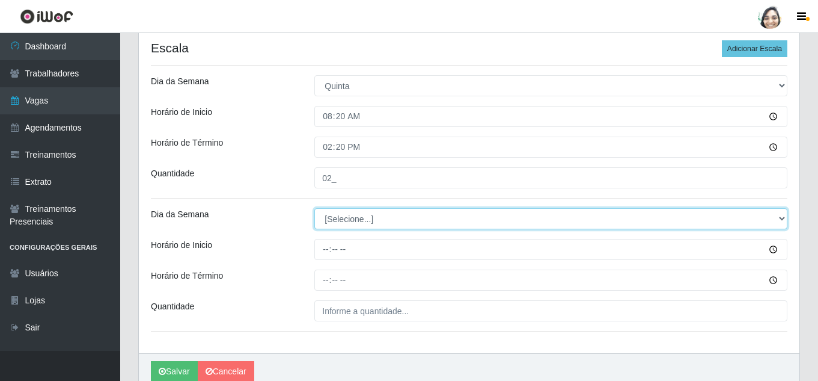
click at [339, 220] on select "[Selecione...] Segunda Terça Quarta Quinta Sexta Sábado Domingo" at bounding box center [550, 218] width 473 height 21
select select "4"
click at [314, 208] on select "[Selecione...] Segunda Terça Quarta Quinta Sexta Sábado Domingo" at bounding box center [550, 218] width 473 height 21
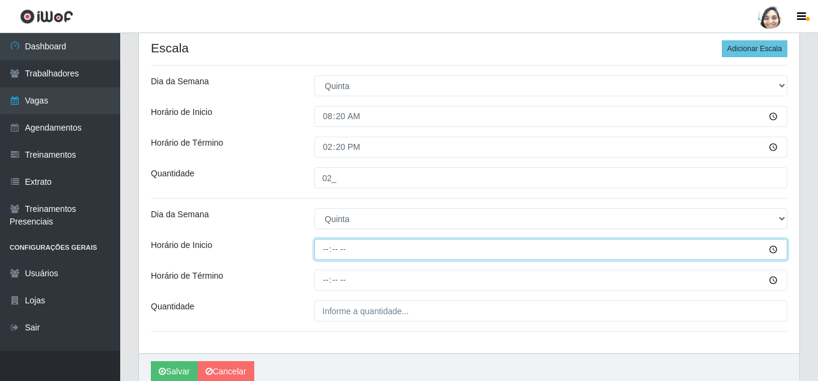
click at [330, 244] on input "Horário de Inicio" at bounding box center [550, 249] width 473 height 21
type input "12:20"
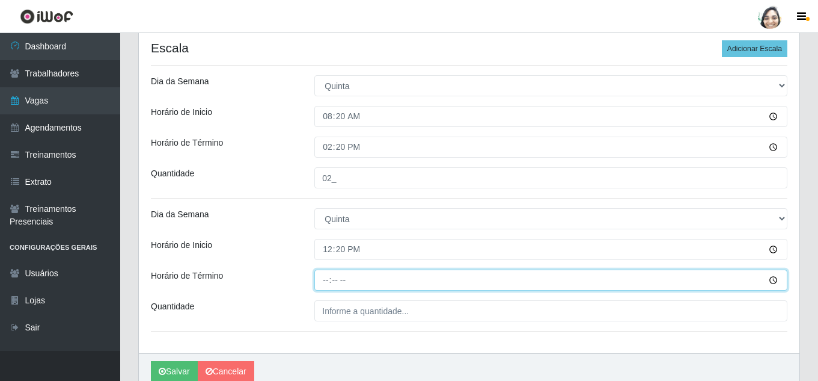
click at [320, 278] on input "Horário de Término" at bounding box center [550, 279] width 473 height 21
type input "18:20"
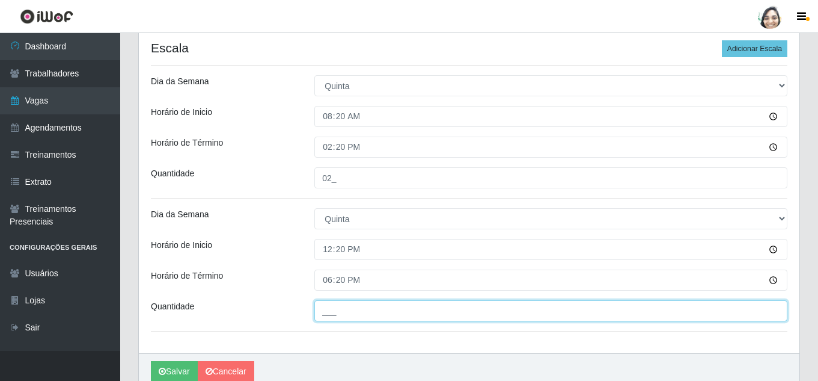
click at [349, 311] on input "___" at bounding box center [550, 310] width 473 height 21
type input "04_"
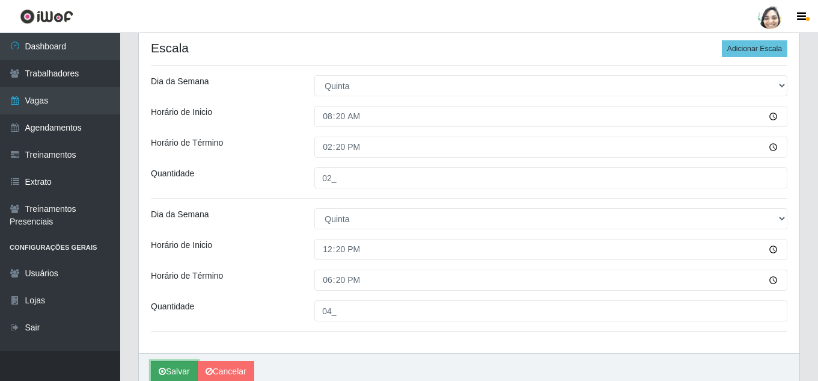
click at [168, 369] on button "Salvar" at bounding box center [174, 371] width 47 height 21
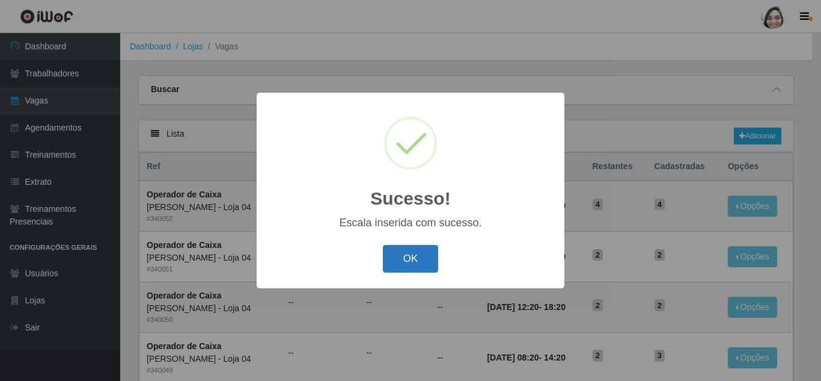
click at [418, 268] on button "OK" at bounding box center [411, 259] width 56 height 28
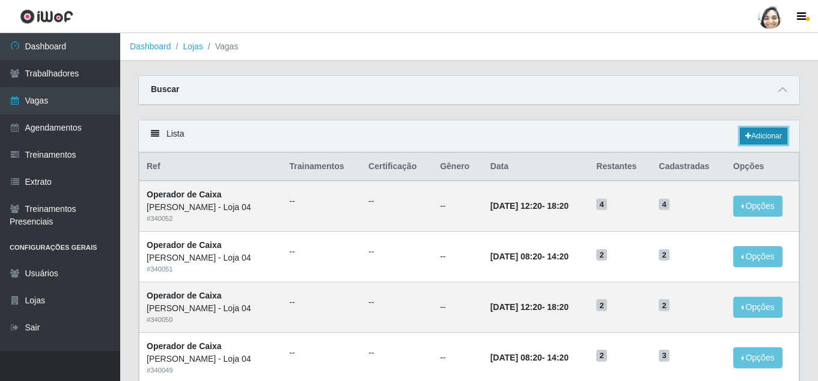
click at [757, 130] on link "Adicionar" at bounding box center [764, 135] width 48 height 17
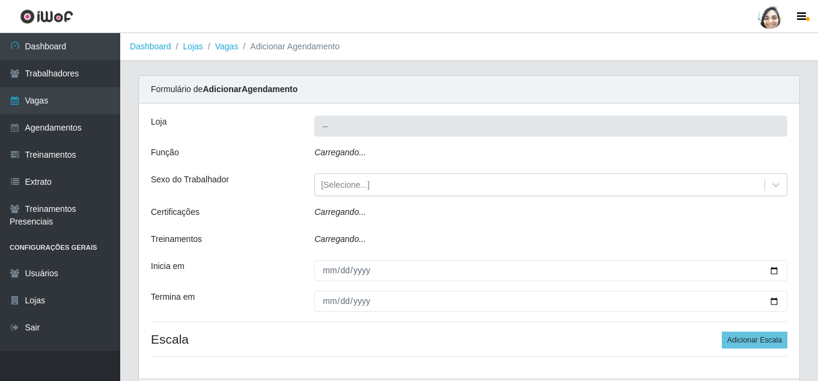
type input "[PERSON_NAME] - Loja 04"
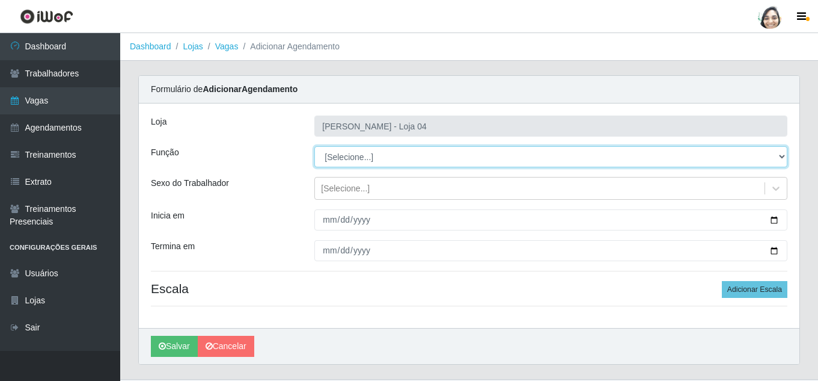
click at [390, 156] on select "[Selecione...] ASG ASG + ASG ++ Auxiliar de Depósito Auxiliar de Depósito + Aux…" at bounding box center [550, 156] width 473 height 21
select select "22"
click at [314, 146] on select "[Selecione...] ASG ASG + ASG ++ Auxiliar de Depósito Auxiliar de Depósito + Aux…" at bounding box center [550, 156] width 473 height 21
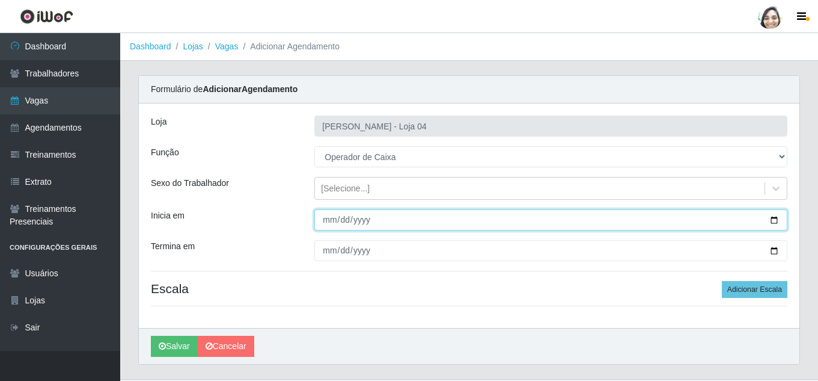
click at [331, 220] on input "Inicia em" at bounding box center [550, 219] width 473 height 21
type input "[DATE]"
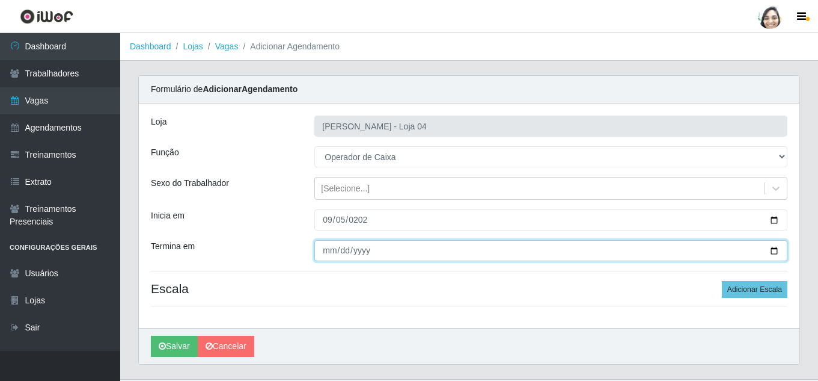
click at [329, 247] on input "Termina em" at bounding box center [550, 250] width 473 height 21
type input "[DATE]"
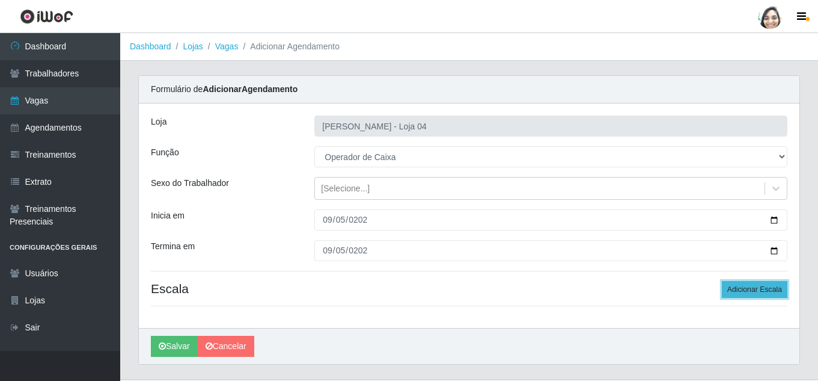
click at [762, 284] on button "Adicionar Escala" at bounding box center [755, 289] width 66 height 17
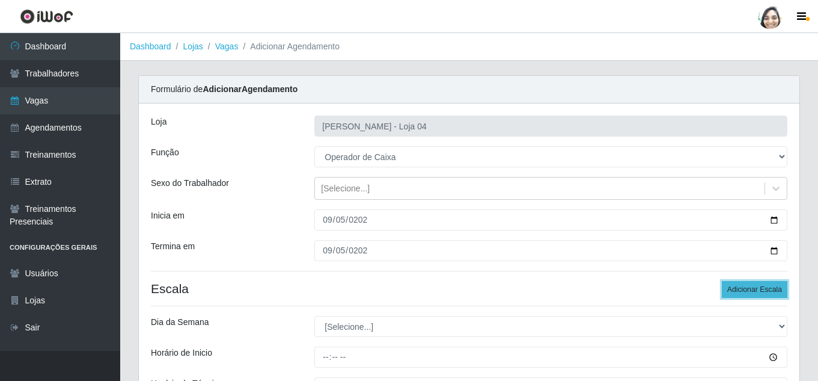
click at [762, 284] on button "Adicionar Escala" at bounding box center [755, 289] width 66 height 17
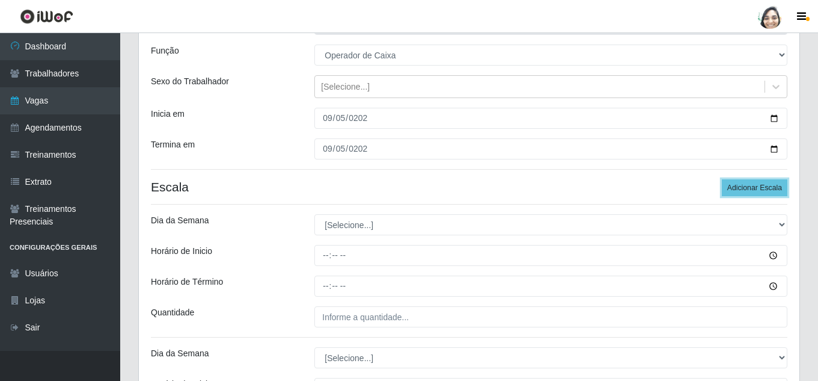
scroll to position [120, 0]
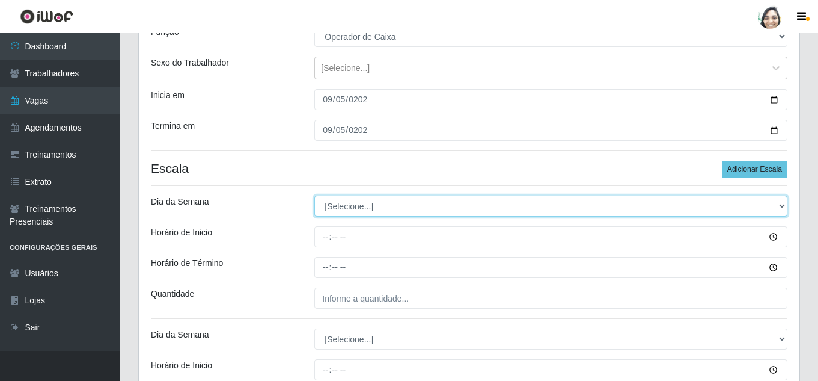
click at [342, 212] on select "[Selecione...] Segunda Terça Quarta Quinta Sexta Sábado Domingo" at bounding box center [550, 205] width 473 height 21
select select "5"
click at [314, 195] on select "[Selecione...] Segunda Terça Quarta Quinta Sexta Sábado Domingo" at bounding box center [550, 205] width 473 height 21
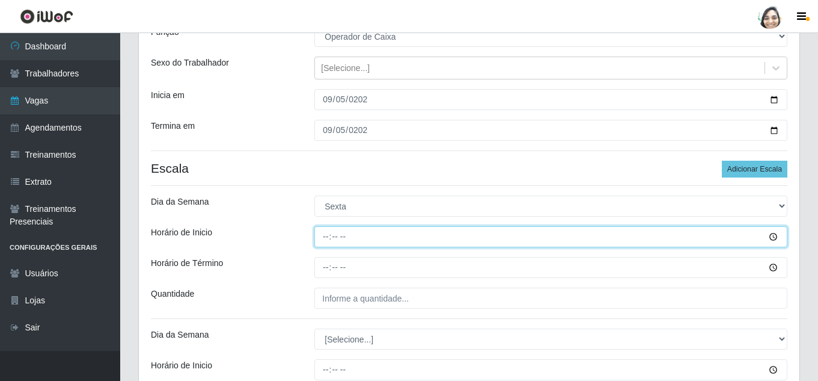
click at [326, 232] on input "Horário de Inicio" at bounding box center [550, 236] width 473 height 21
type input "08:20"
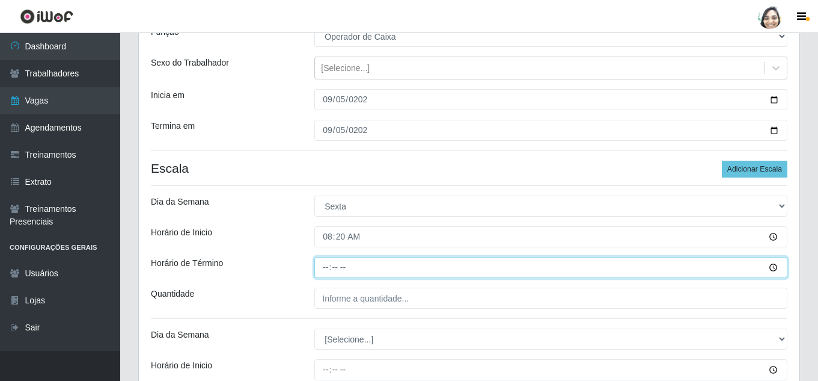
click at [328, 262] on input "Horário de Término" at bounding box center [550, 267] width 473 height 21
type input "14:20"
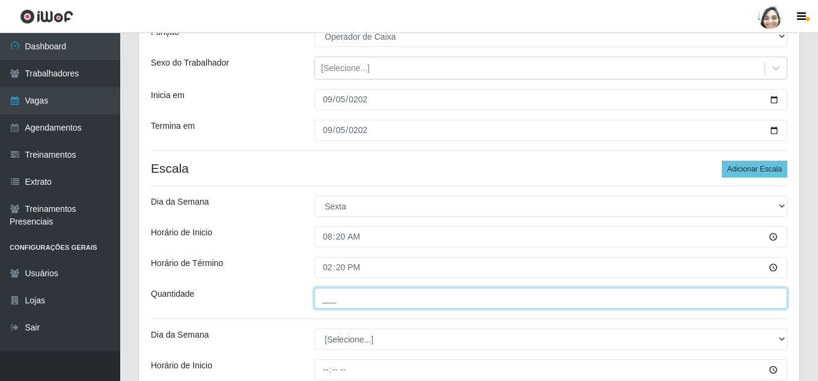
click at [327, 301] on input "___" at bounding box center [550, 297] width 473 height 21
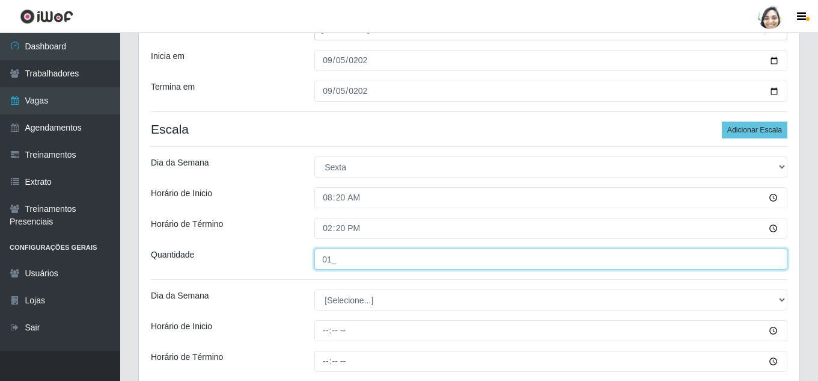
scroll to position [180, 0]
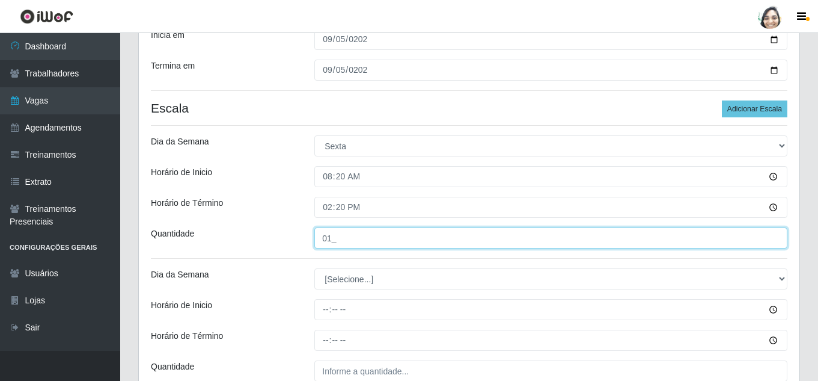
type input "01_"
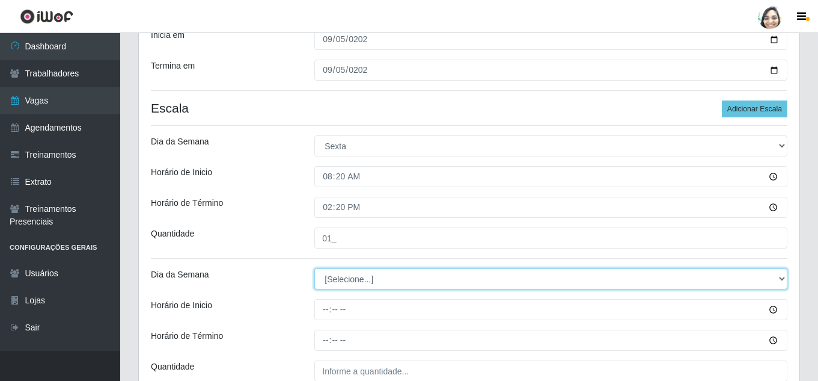
click at [354, 276] on select "[Selecione...] Segunda Terça Quarta Quinta Sexta Sábado Domingo" at bounding box center [550, 278] width 473 height 21
select select "5"
click at [314, 268] on select "[Selecione...] Segunda Terça Quarta Quinta Sexta Sábado Domingo" at bounding box center [550, 278] width 473 height 21
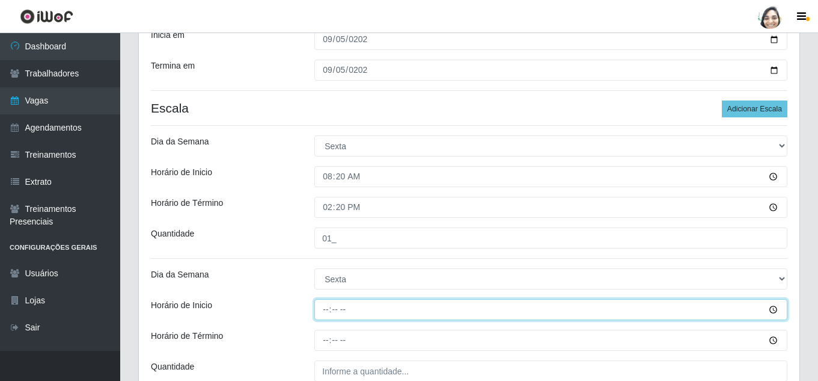
click at [325, 302] on input "Horário de Inicio" at bounding box center [550, 309] width 473 height 21
type input "12:20"
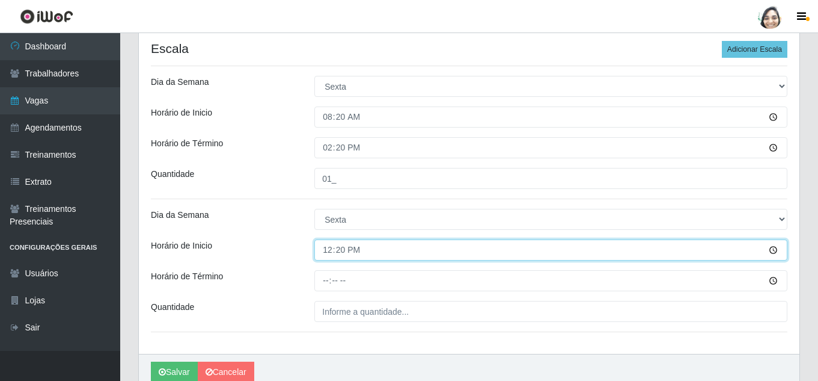
scroll to position [241, 0]
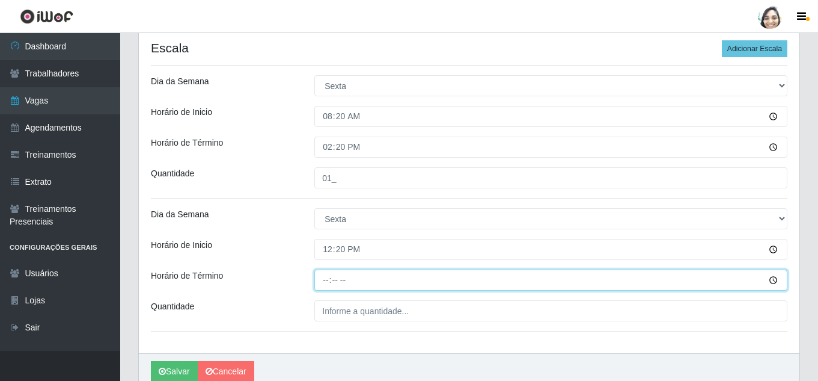
click at [329, 275] on input "Horário de Término" at bounding box center [550, 279] width 473 height 21
type input "18:20"
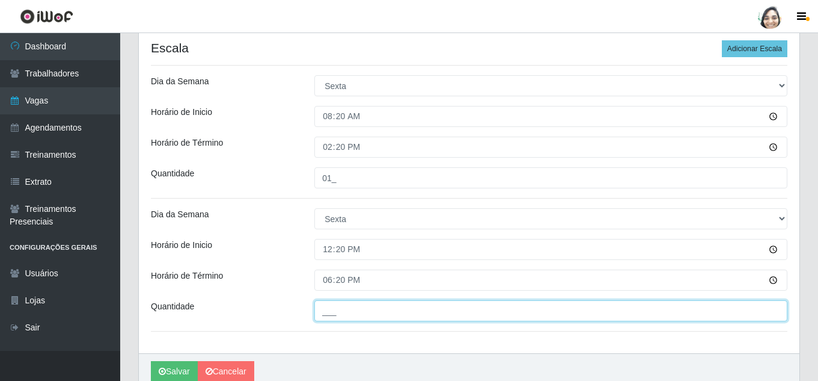
click at [357, 313] on input "___" at bounding box center [550, 310] width 473 height 21
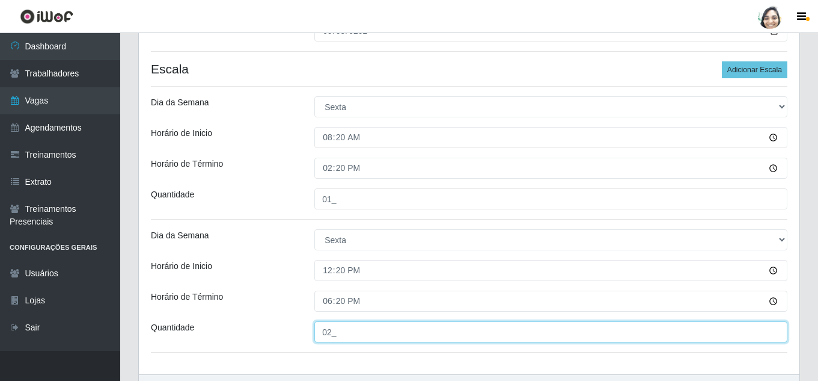
scroll to position [294, 0]
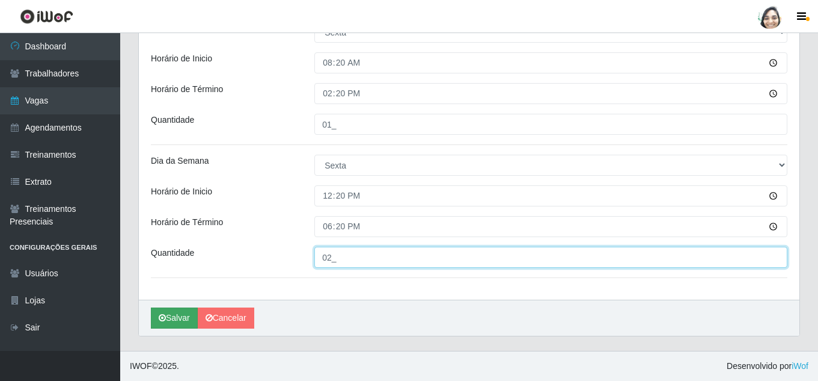
type input "02_"
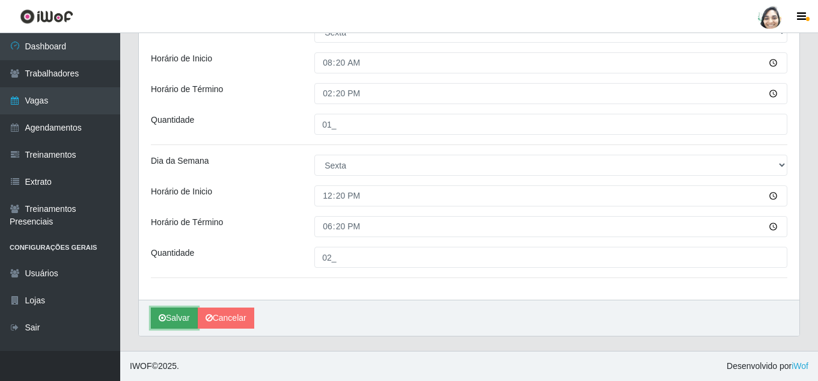
click at [176, 319] on button "Salvar" at bounding box center [174, 317] width 47 height 21
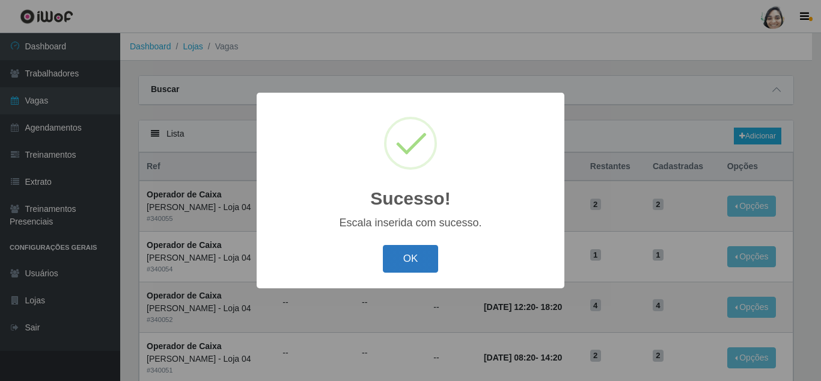
click at [426, 256] on button "OK" at bounding box center [411, 259] width 56 height 28
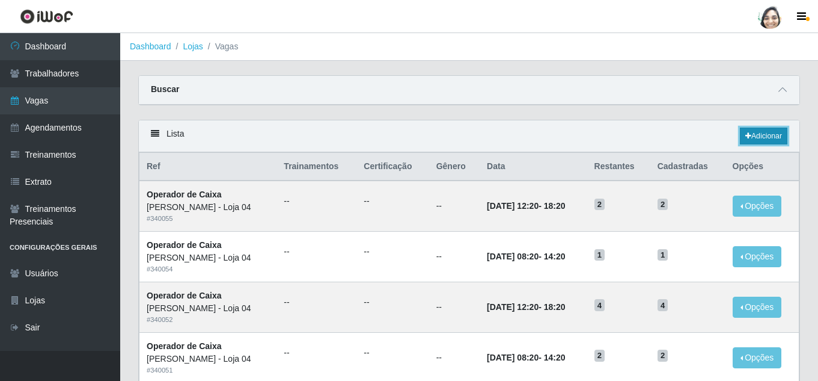
click at [759, 135] on link "Adicionar" at bounding box center [764, 135] width 48 height 17
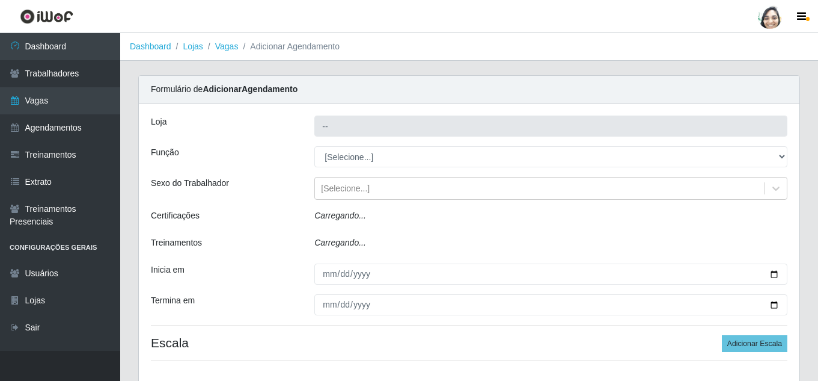
type input "[PERSON_NAME] - Loja 04"
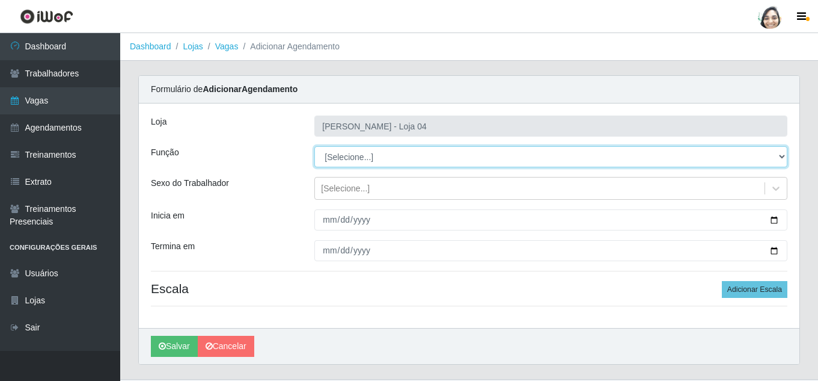
click at [347, 158] on select "[Selecione...] ASG ASG + ASG ++ Auxiliar de Depósito Auxiliar de Depósito + Aux…" at bounding box center [550, 156] width 473 height 21
select select "22"
click at [314, 146] on select "[Selecione...] ASG ASG + ASG ++ Auxiliar de Depósito Auxiliar de Depósito + Aux…" at bounding box center [550, 156] width 473 height 21
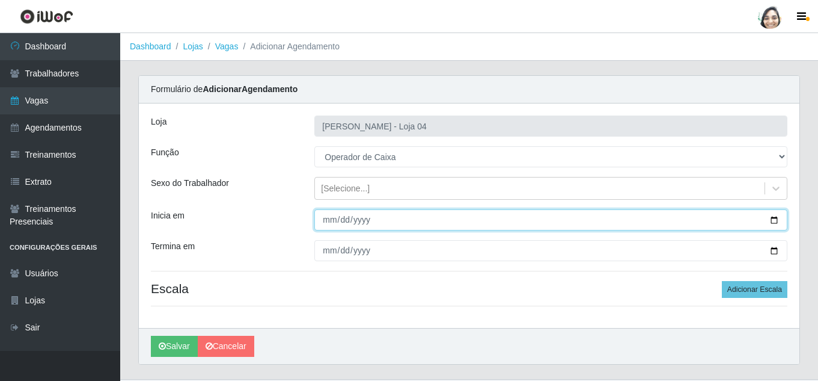
click at [331, 222] on input "Inicia em" at bounding box center [550, 219] width 473 height 21
type input "[DATE]"
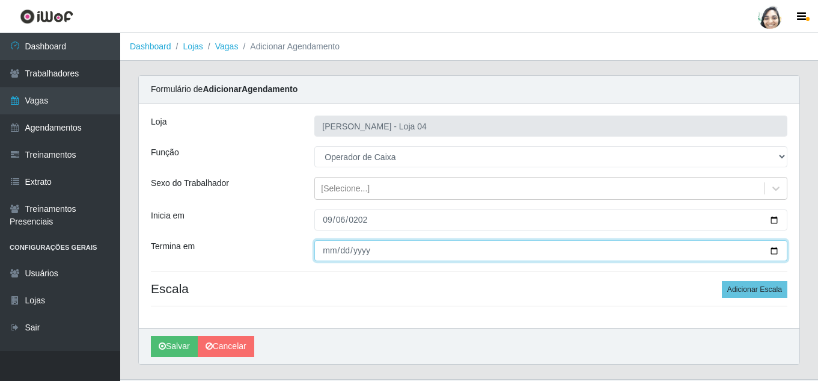
click at [326, 248] on input "Termina em" at bounding box center [550, 250] width 473 height 21
type input "[DATE]"
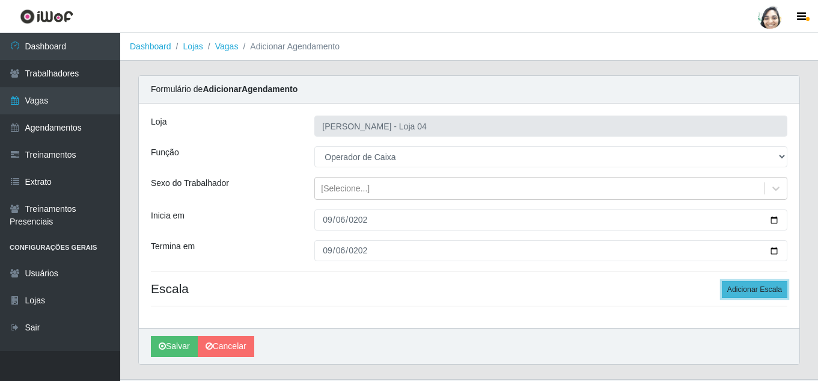
click at [770, 290] on button "Adicionar Escala" at bounding box center [755, 289] width 66 height 17
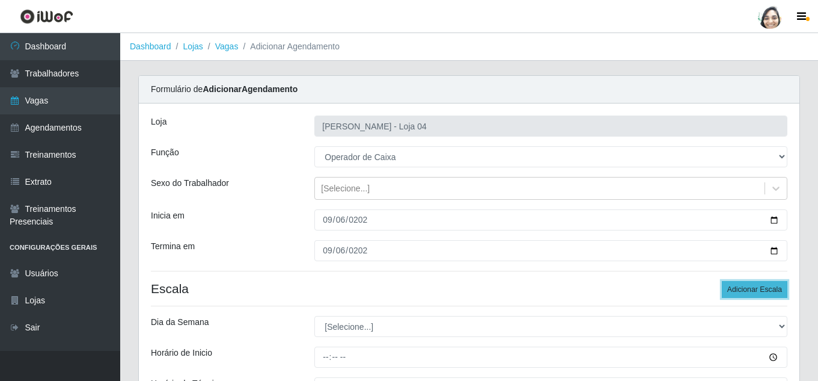
click at [769, 289] on button "Adicionar Escala" at bounding box center [755, 289] width 66 height 17
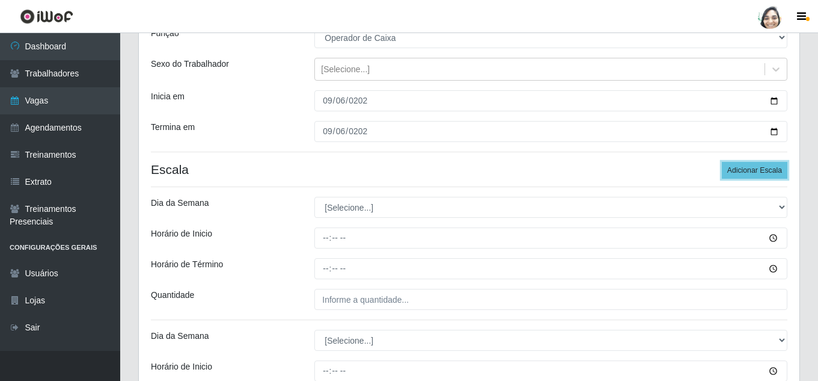
scroll to position [120, 0]
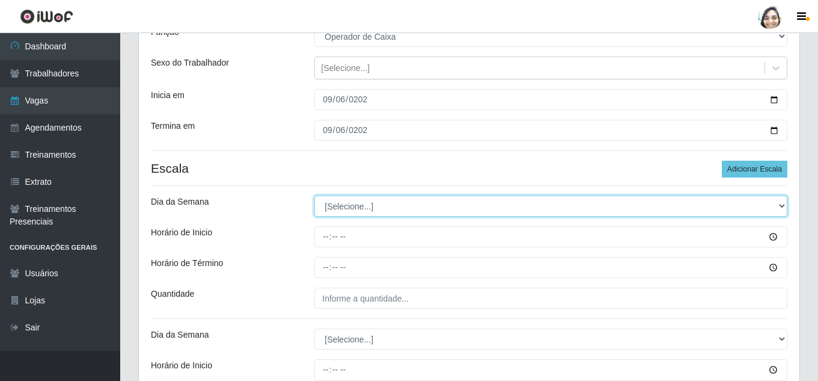
click at [360, 209] on select "[Selecione...] Segunda Terça Quarta Quinta Sexta Sábado Domingo" at bounding box center [550, 205] width 473 height 21
select select "6"
click at [314, 195] on select "[Selecione...] Segunda Terça Quarta Quinta Sexta Sábado Domingo" at bounding box center [550, 205] width 473 height 21
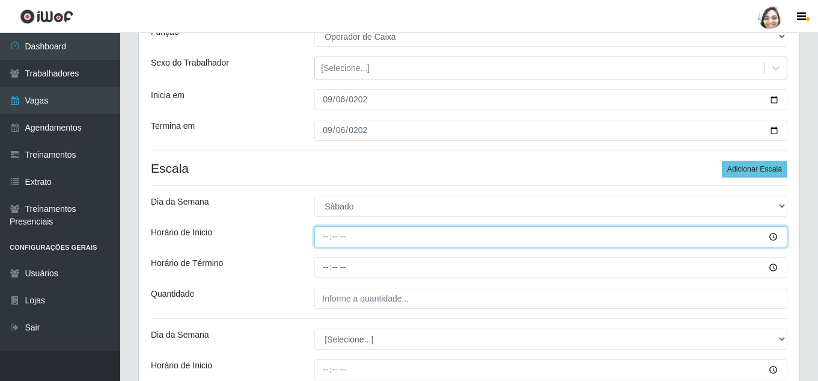
click at [323, 239] on input "Horário de Inicio" at bounding box center [550, 236] width 473 height 21
type input "08:20"
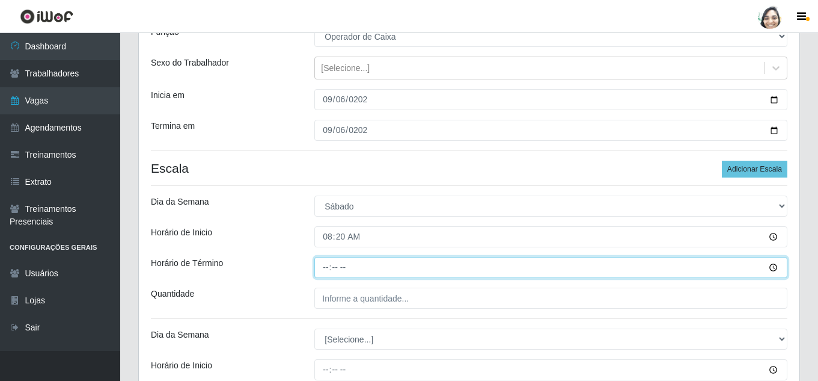
click at [320, 264] on input "Horário de Término" at bounding box center [550, 267] width 473 height 21
type input "14:20"
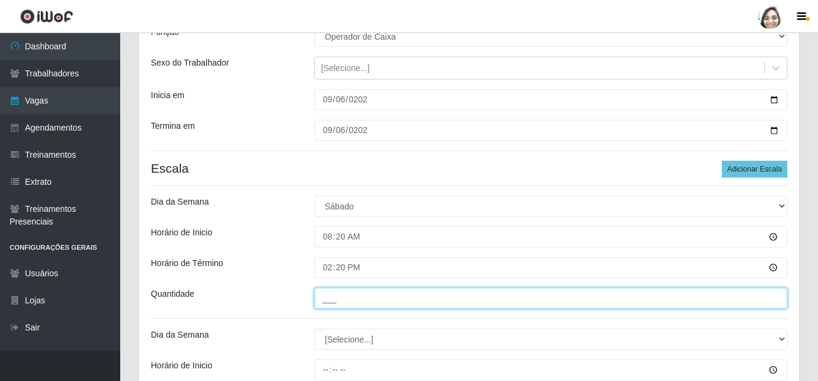
click at [328, 307] on input "___" at bounding box center [550, 297] width 473 height 21
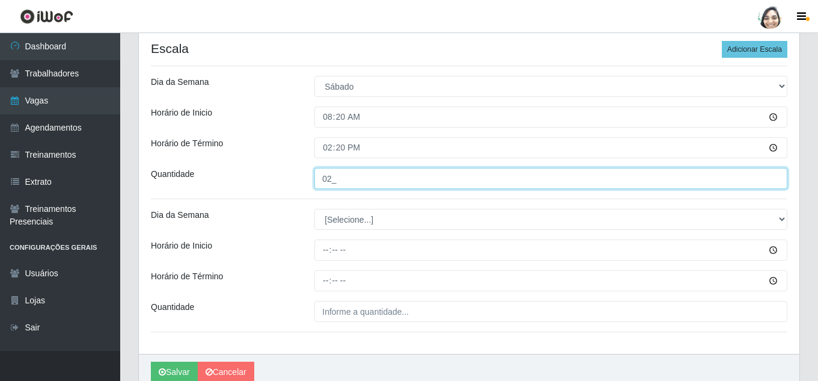
scroll to position [241, 0]
type input "02_"
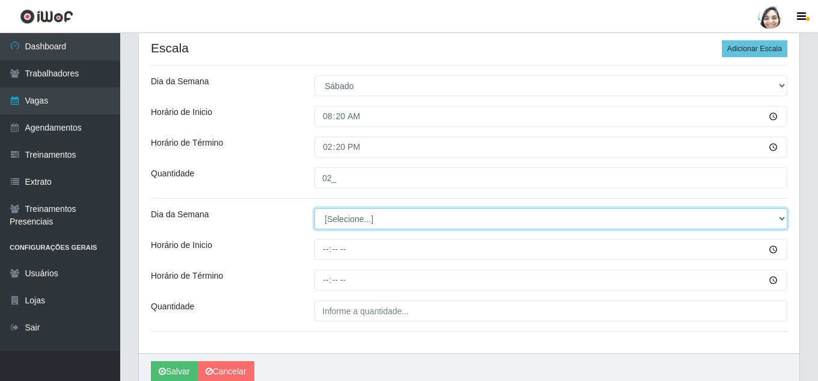
click at [343, 221] on select "[Selecione...] Segunda Terça Quarta Quinta Sexta Sábado Domingo" at bounding box center [550, 218] width 473 height 21
select select "6"
click at [314, 208] on select "[Selecione...] Segunda Terça Quarta Quinta Sexta Sábado Domingo" at bounding box center [550, 218] width 473 height 21
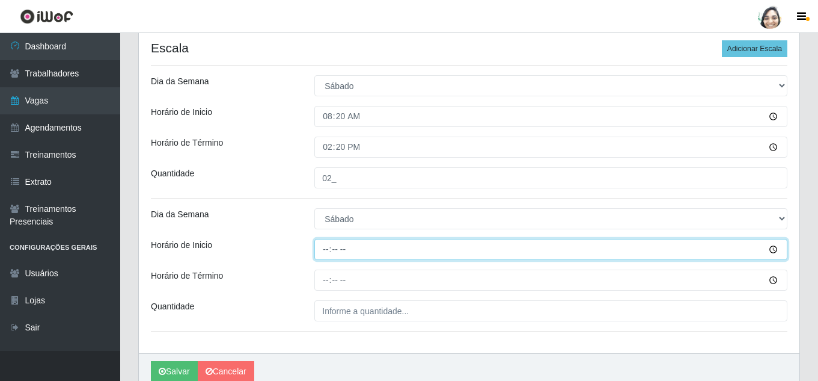
click at [327, 250] on input "Horário de Inicio" at bounding box center [550, 249] width 473 height 21
type input "12:20"
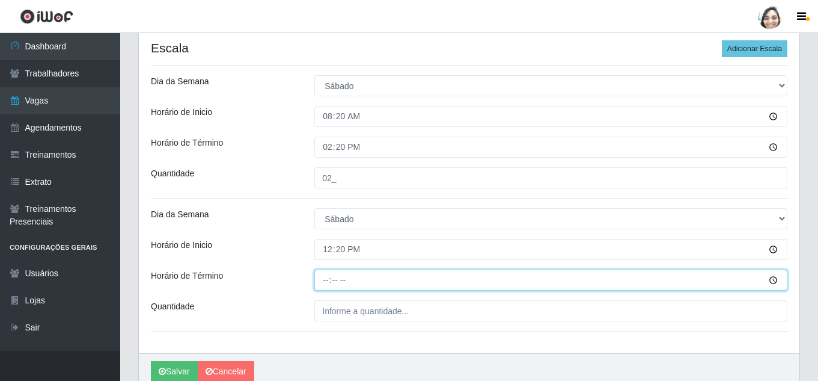
drag, startPoint x: 326, startPoint y: 278, endPoint x: 334, endPoint y: 268, distance: 13.2
click at [326, 277] on input "Horário de Término" at bounding box center [550, 279] width 473 height 21
type input "18:20"
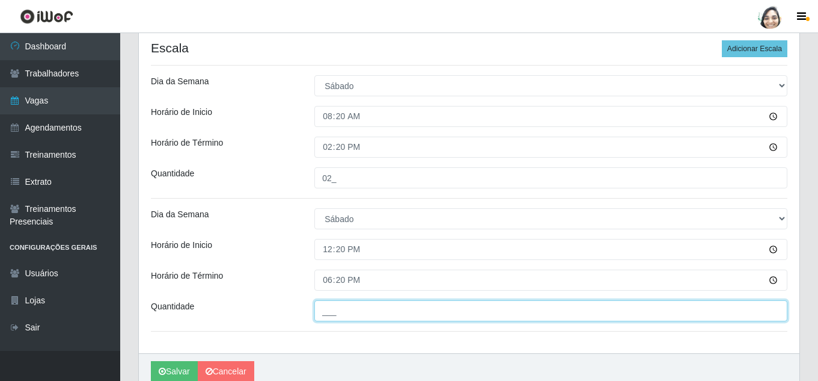
click at [355, 308] on input "___" at bounding box center [550, 310] width 473 height 21
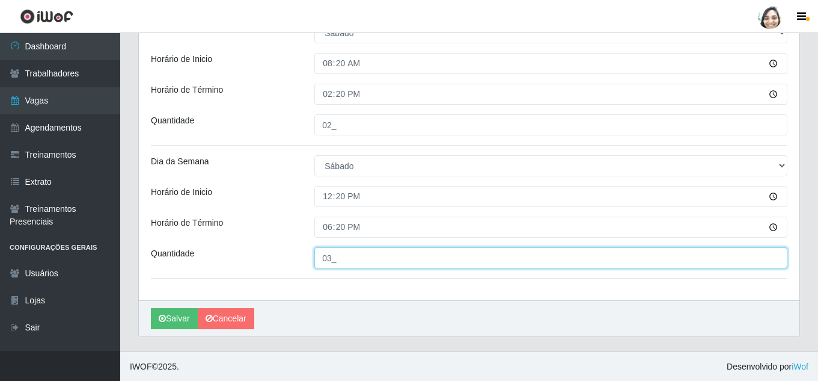
scroll to position [294, 0]
type input "03_"
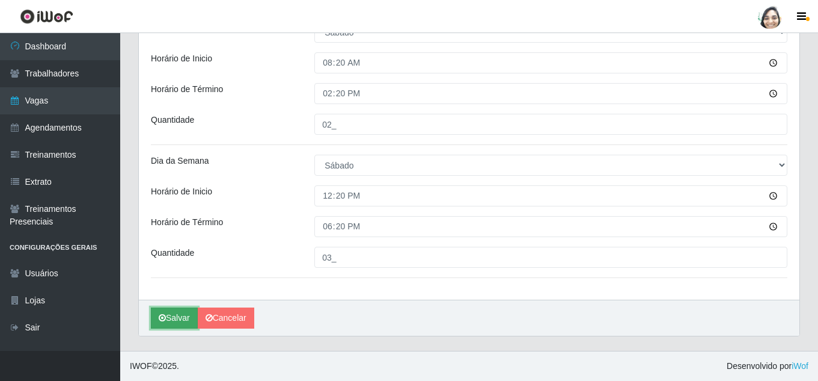
click at [177, 319] on button "Salvar" at bounding box center [174, 317] width 47 height 21
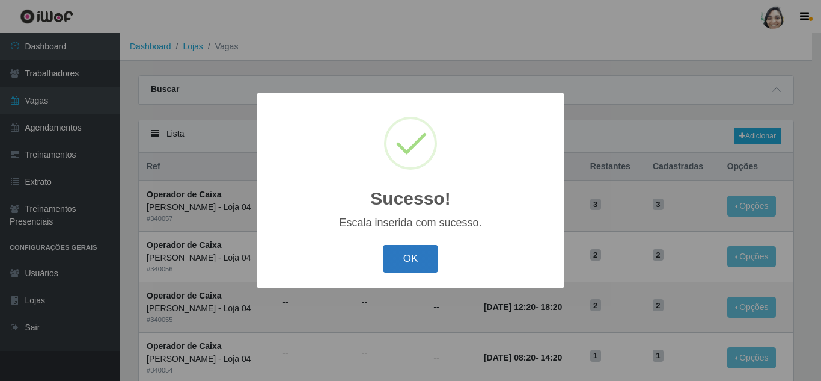
click at [400, 252] on button "OK" at bounding box center [411, 259] width 56 height 28
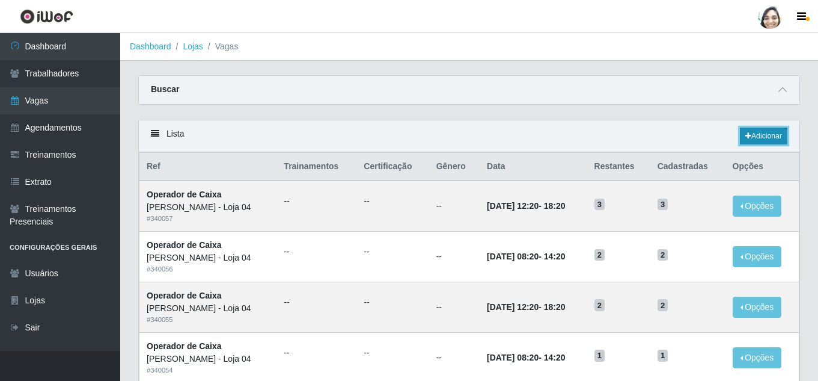
click at [753, 138] on link "Adicionar" at bounding box center [764, 135] width 48 height 17
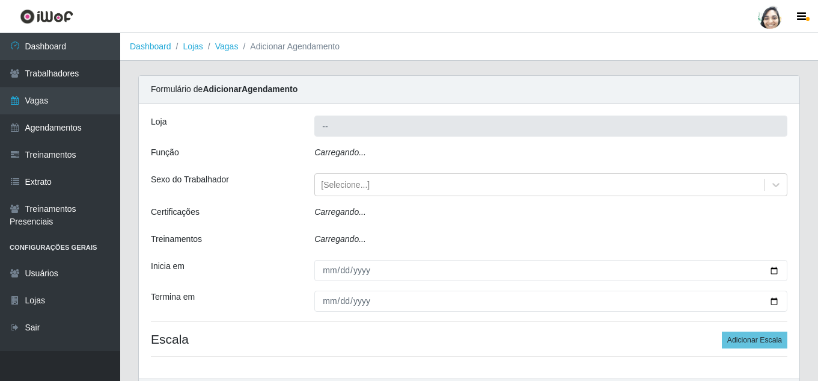
type input "[PERSON_NAME] - Loja 04"
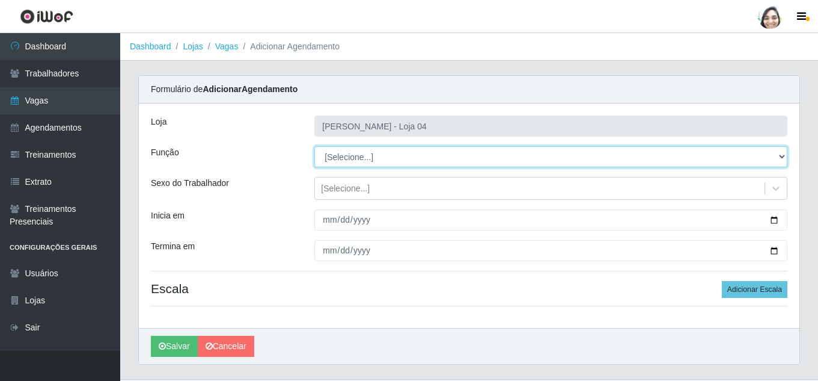
click at [345, 156] on select "[Selecione...] ASG ASG + ASG ++ Auxiliar de Depósito Auxiliar de Depósito + Aux…" at bounding box center [550, 156] width 473 height 21
select select "22"
click at [314, 146] on select "[Selecione...] ASG ASG + ASG ++ Auxiliar de Depósito Auxiliar de Depósito + Aux…" at bounding box center [550, 156] width 473 height 21
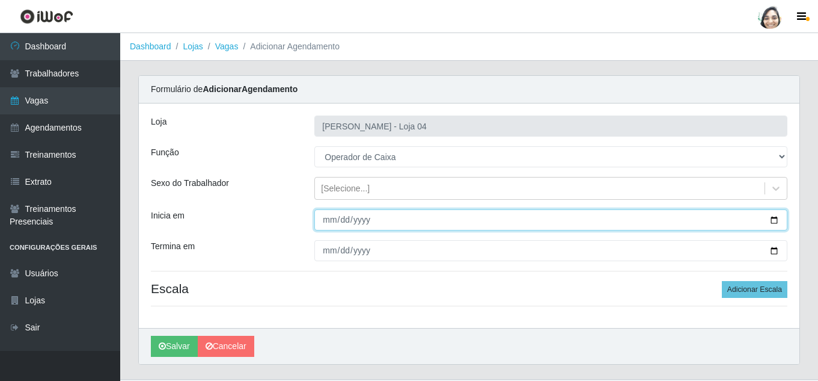
click at [323, 221] on input "Inicia em" at bounding box center [550, 219] width 473 height 21
type input "[DATE]"
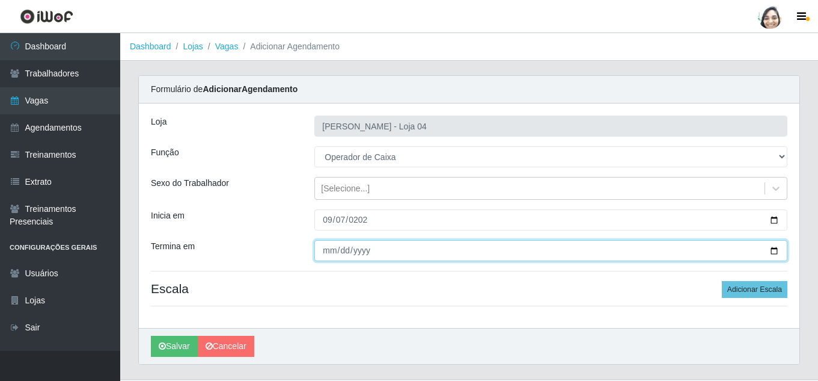
click at [327, 249] on input "Termina em" at bounding box center [550, 250] width 473 height 21
type input "[DATE]"
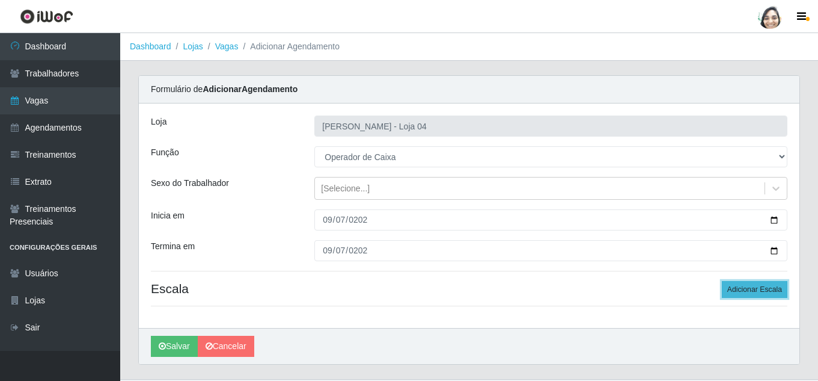
click at [756, 288] on button "Adicionar Escala" at bounding box center [755, 289] width 66 height 17
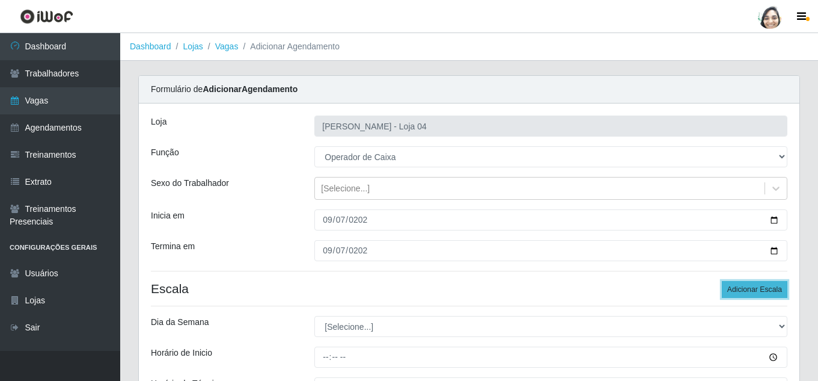
click at [756, 288] on button "Adicionar Escala" at bounding box center [755, 289] width 66 height 17
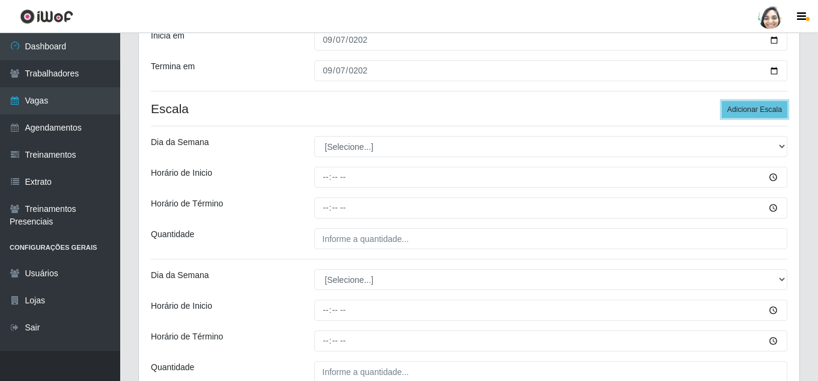
scroll to position [180, 0]
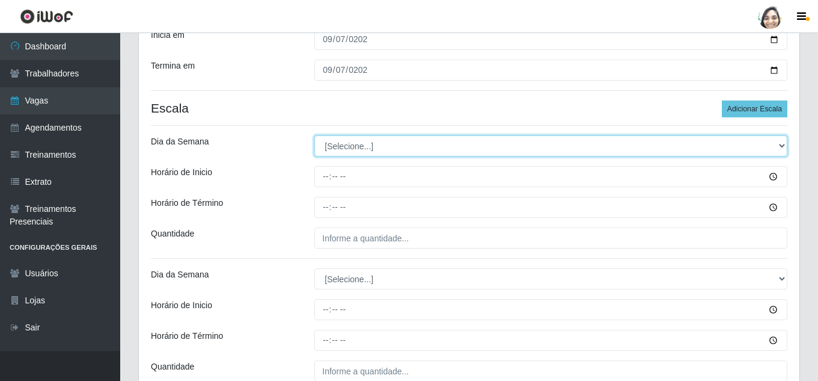
click at [351, 141] on select "[Selecione...] Segunda Terça Quarta Quinta Sexta Sábado Domingo" at bounding box center [550, 145] width 473 height 21
select select "0"
click at [314, 135] on select "[Selecione...] Segunda Terça Quarta Quinta Sexta Sábado Domingo" at bounding box center [550, 145] width 473 height 21
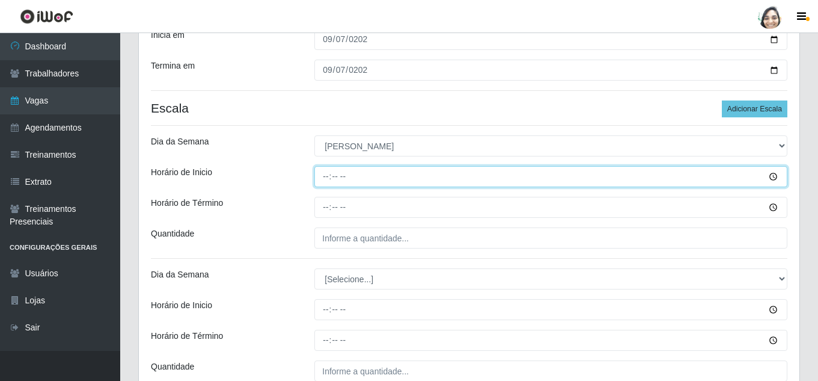
click at [327, 177] on input "Horário de Inicio" at bounding box center [550, 176] width 473 height 21
type input "08:20"
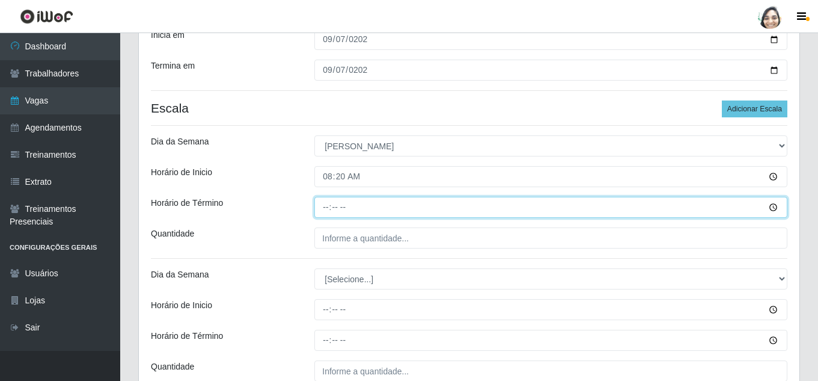
click at [322, 209] on input "Horário de Término" at bounding box center [550, 207] width 473 height 21
type input "14:20"
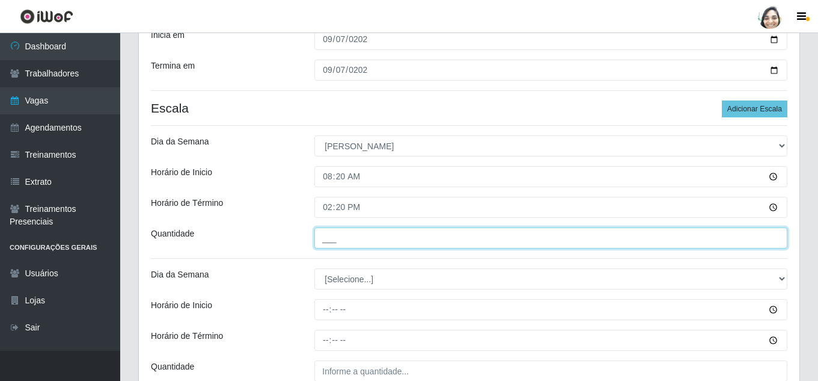
click at [329, 230] on input "___" at bounding box center [550, 237] width 473 height 21
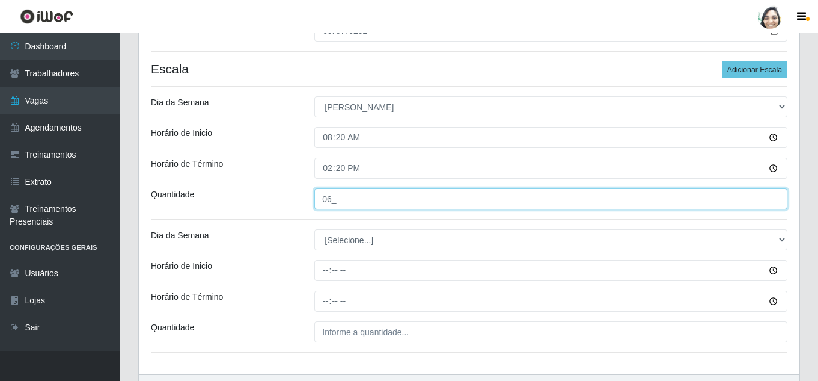
scroll to position [241, 0]
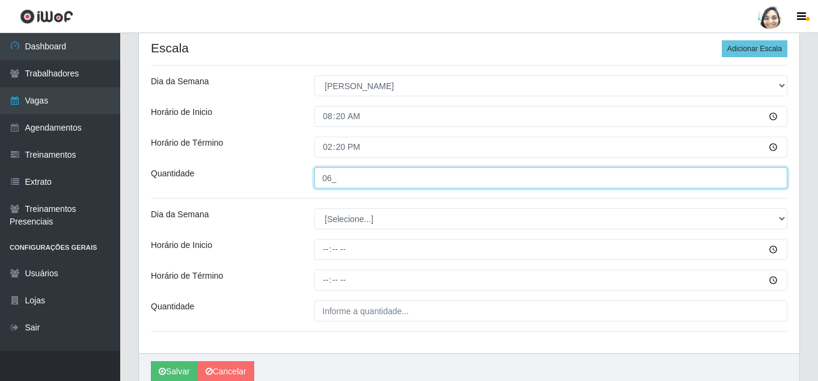
type input "06_"
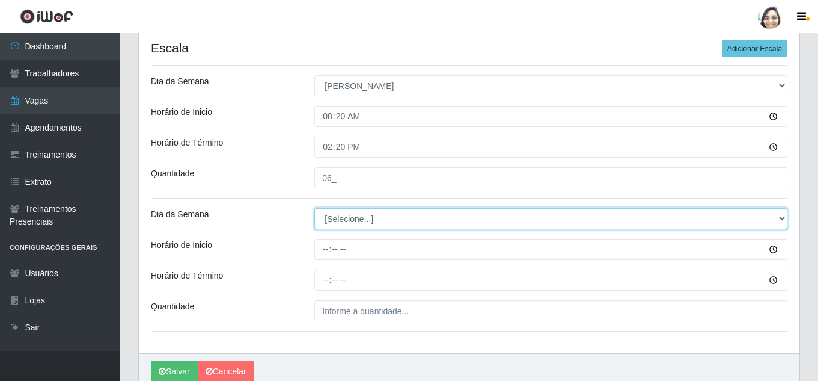
click at [390, 213] on select "[Selecione...] Segunda Terça Quarta Quinta Sexta Sábado Domingo" at bounding box center [550, 218] width 473 height 21
click at [388, 219] on select "[Selecione...] Segunda Terça Quarta Quinta Sexta Sábado Domingo" at bounding box center [550, 218] width 473 height 21
select select "0"
click at [314, 208] on select "[Selecione...] Segunda Terça Quarta Quinta Sexta Sábado Domingo" at bounding box center [550, 218] width 473 height 21
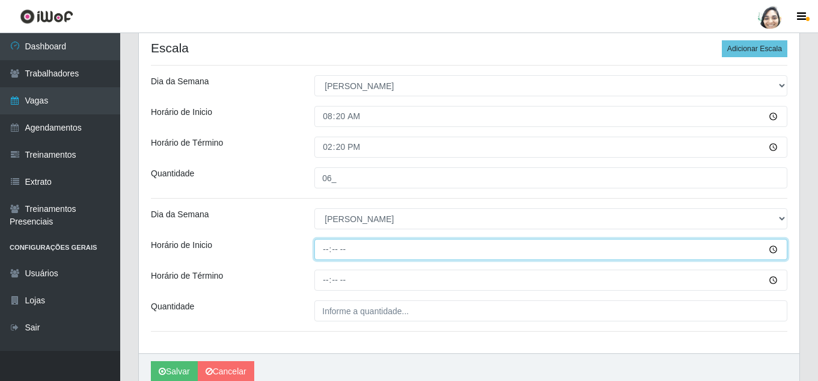
click at [328, 248] on input "Horário de Inicio" at bounding box center [550, 249] width 473 height 21
type input "13:00"
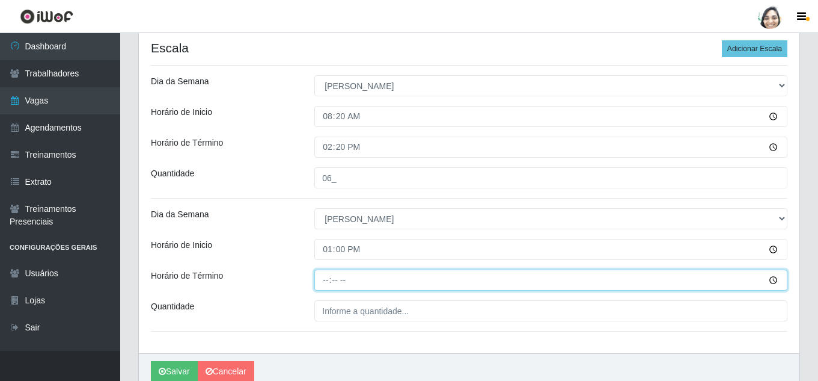
click at [325, 283] on input "Horário de Término" at bounding box center [550, 279] width 473 height 21
type input "19:00"
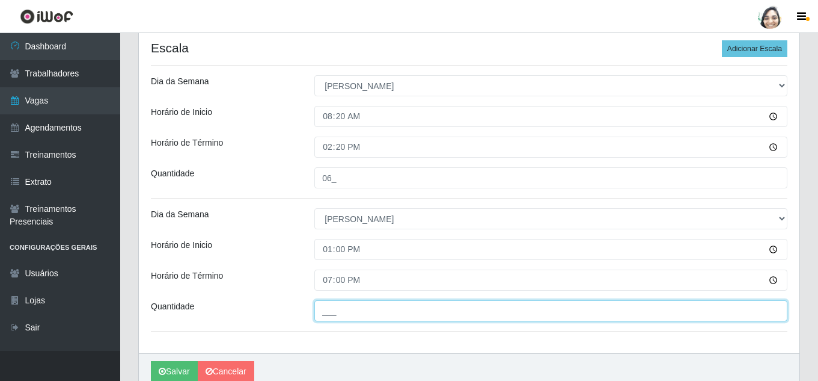
click at [347, 310] on input "___" at bounding box center [550, 310] width 473 height 21
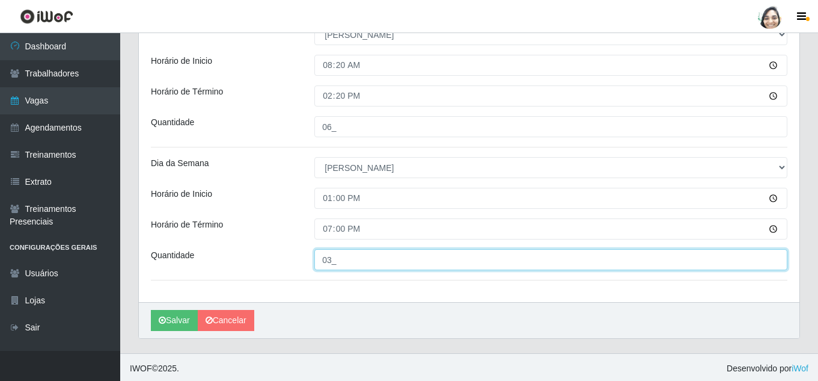
scroll to position [294, 0]
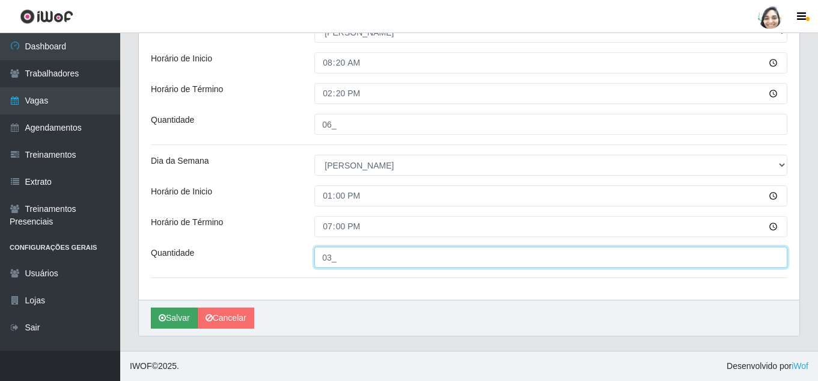
type input "03_"
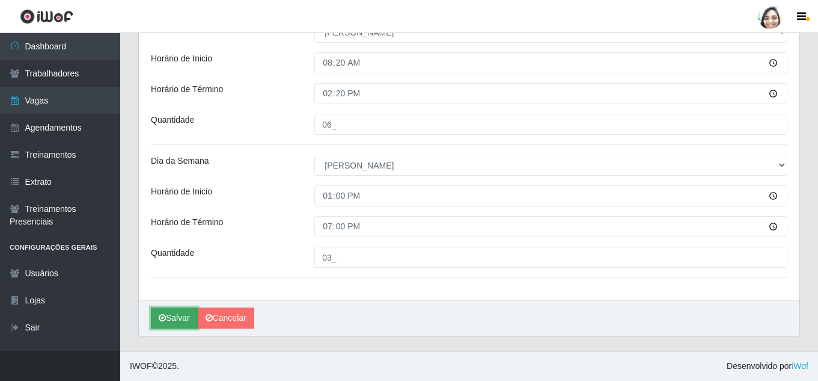
click at [174, 325] on button "Salvar" at bounding box center [174, 317] width 47 height 21
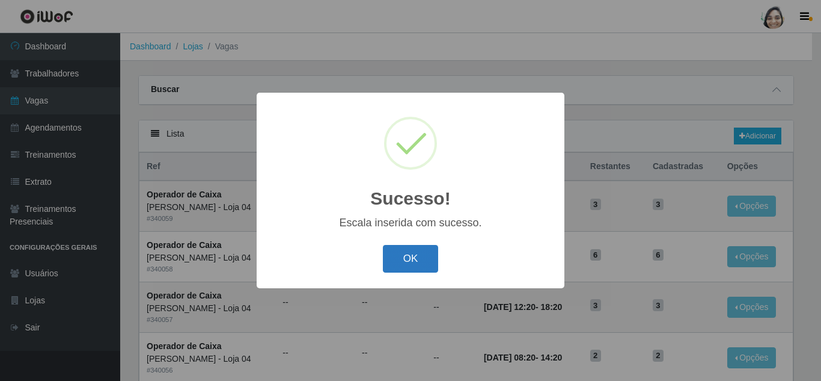
click at [414, 253] on button "OK" at bounding box center [411, 259] width 56 height 28
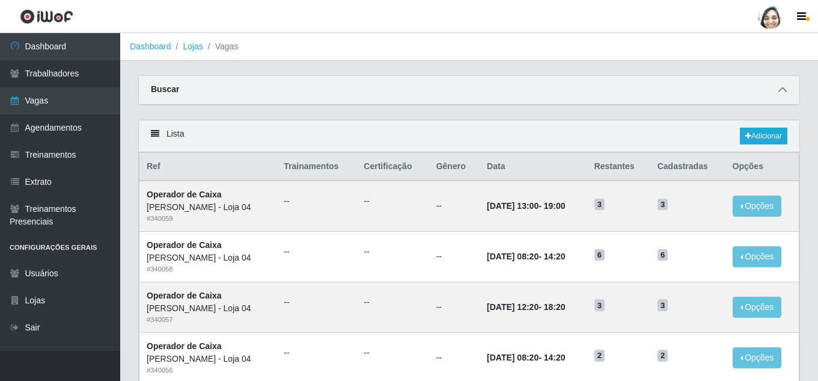
click at [776, 89] on span at bounding box center [783, 90] width 14 height 14
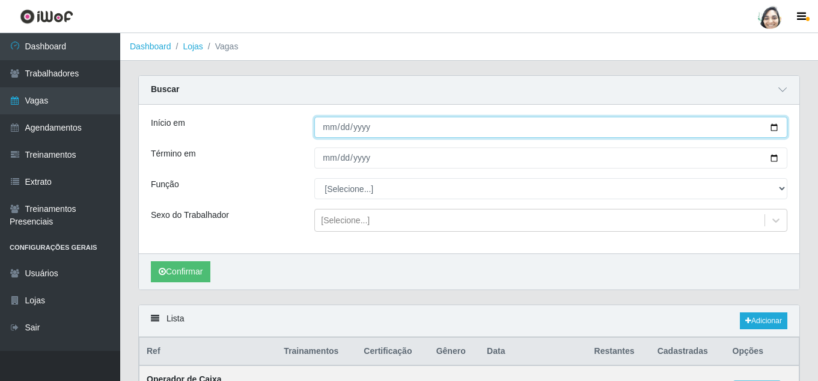
click at [330, 127] on input "Início em" at bounding box center [550, 127] width 473 height 21
type input "[DATE]"
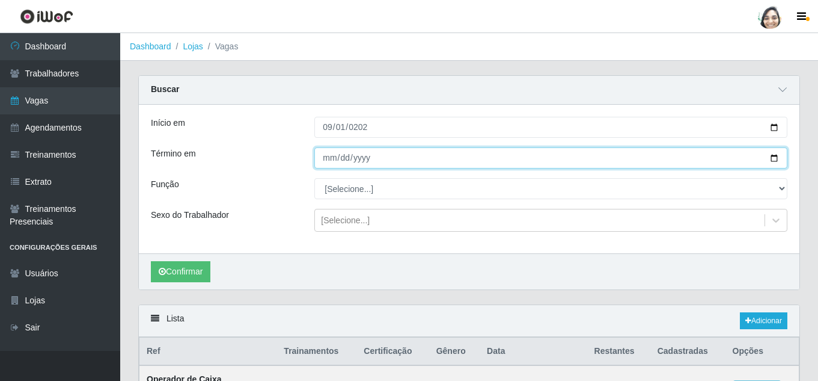
click at [325, 163] on input "Término em" at bounding box center [550, 157] width 473 height 21
type input "[DATE]"
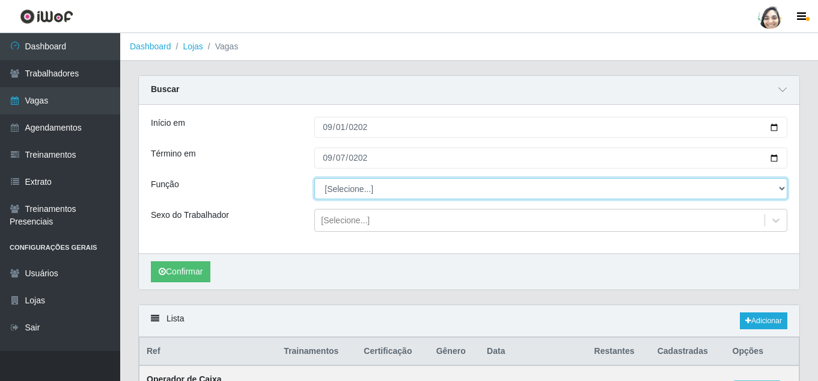
click at [326, 185] on select "[Selecione...] ASG ASG + ASG ++ Auxiliar de Depósito Auxiliar de Depósito + Aux…" at bounding box center [550, 188] width 473 height 21
select select "22"
click at [314, 179] on select "[Selecione...] ASG ASG + ASG ++ Auxiliar de Depósito Auxiliar de Depósito + Aux…" at bounding box center [550, 188] width 473 height 21
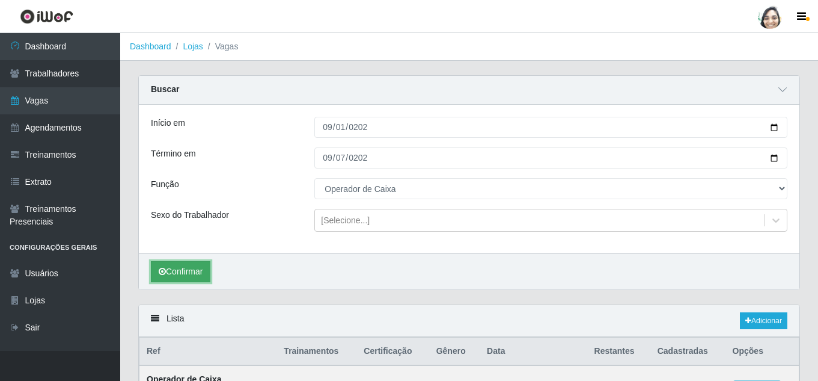
click at [172, 268] on button "Confirmar" at bounding box center [181, 271] width 60 height 21
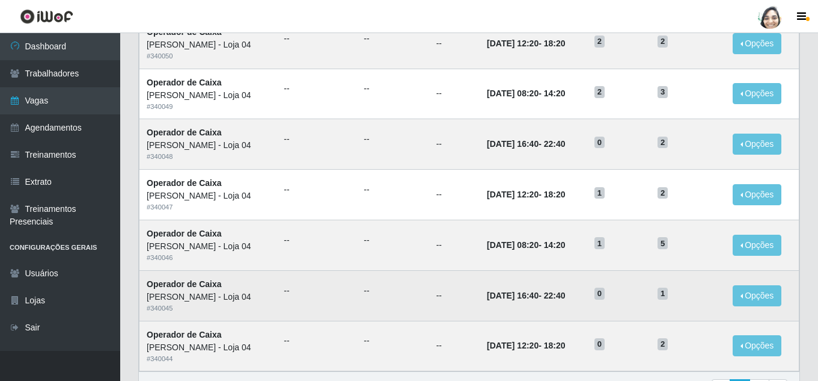
scroll to position [780, 0]
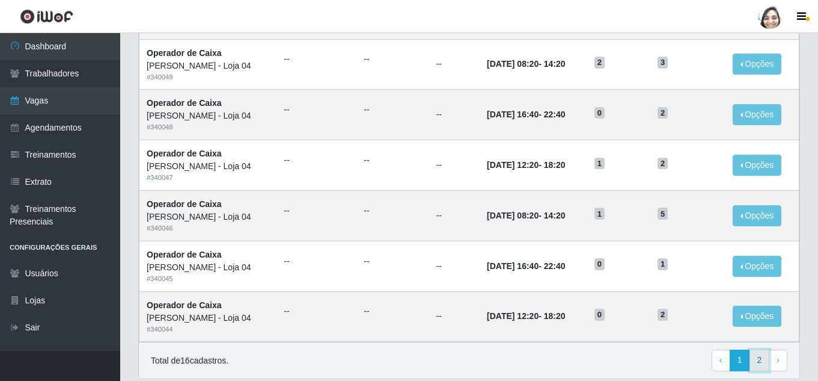
click at [756, 362] on link "2" at bounding box center [760, 360] width 20 height 22
